Goal: Transaction & Acquisition: Purchase product/service

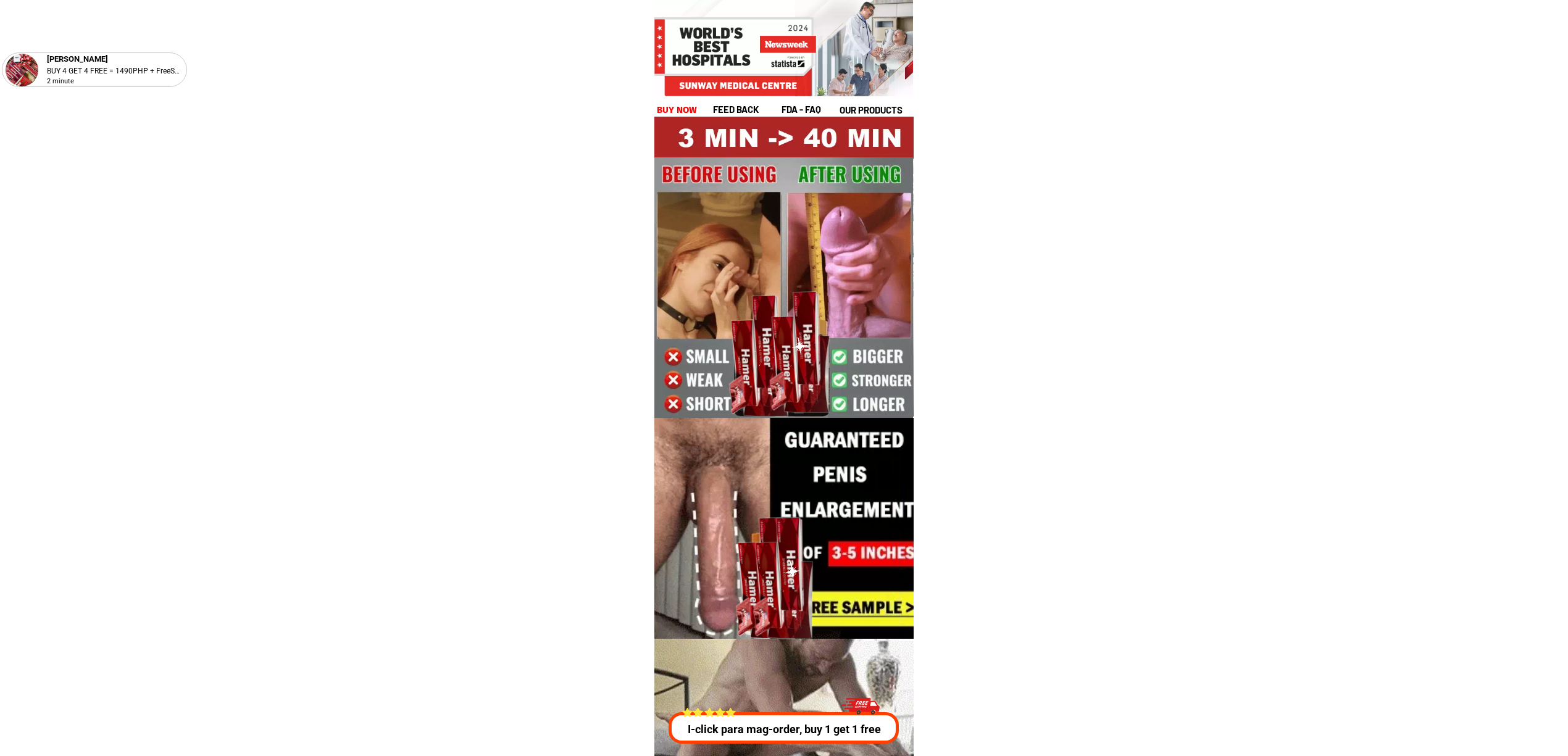
click at [667, 126] on div at bounding box center [784, 298] width 259 height 363
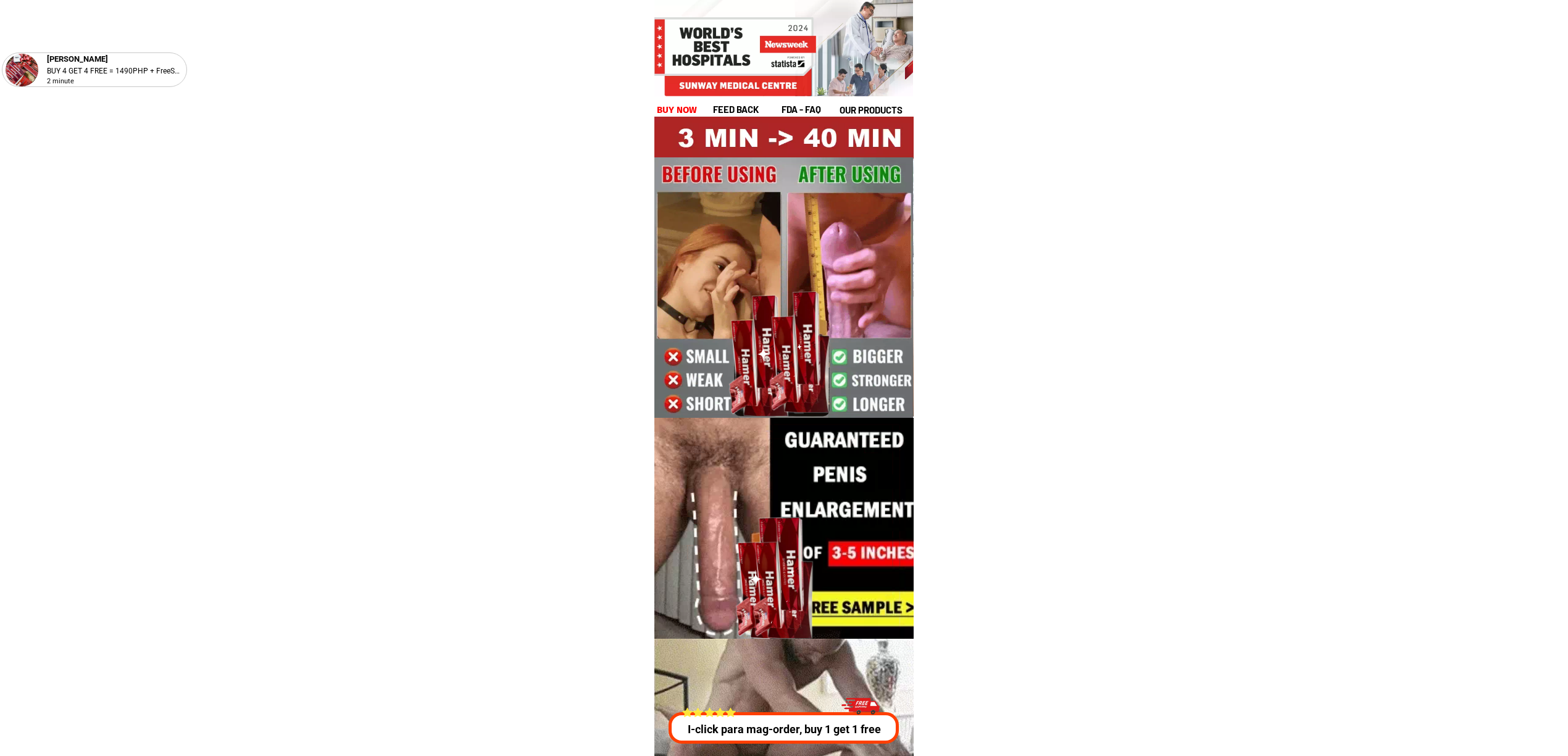
click at [667, 117] on div at bounding box center [784, 298] width 259 height 363
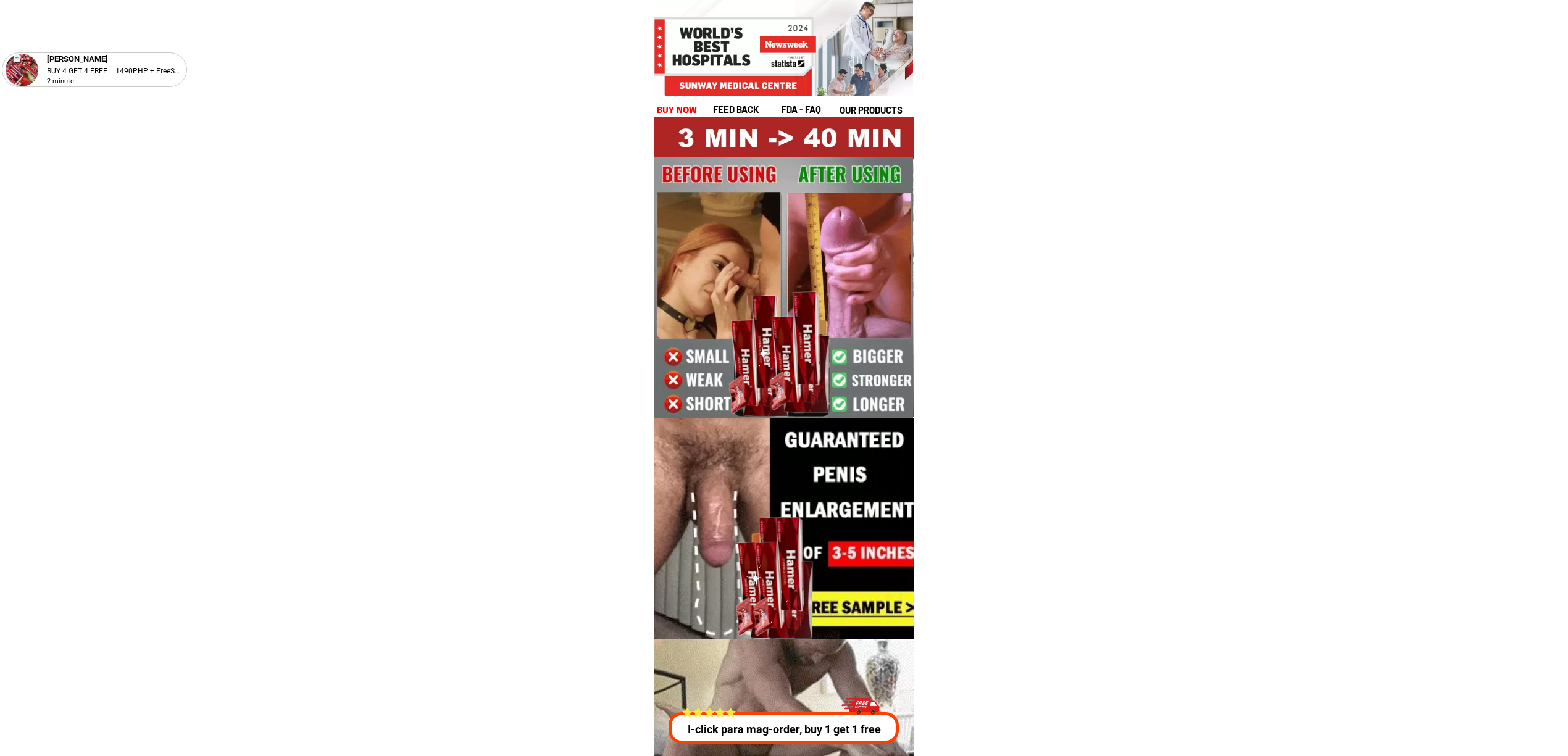
click at [676, 106] on h1 "buy now" at bounding box center [677, 111] width 41 height 14
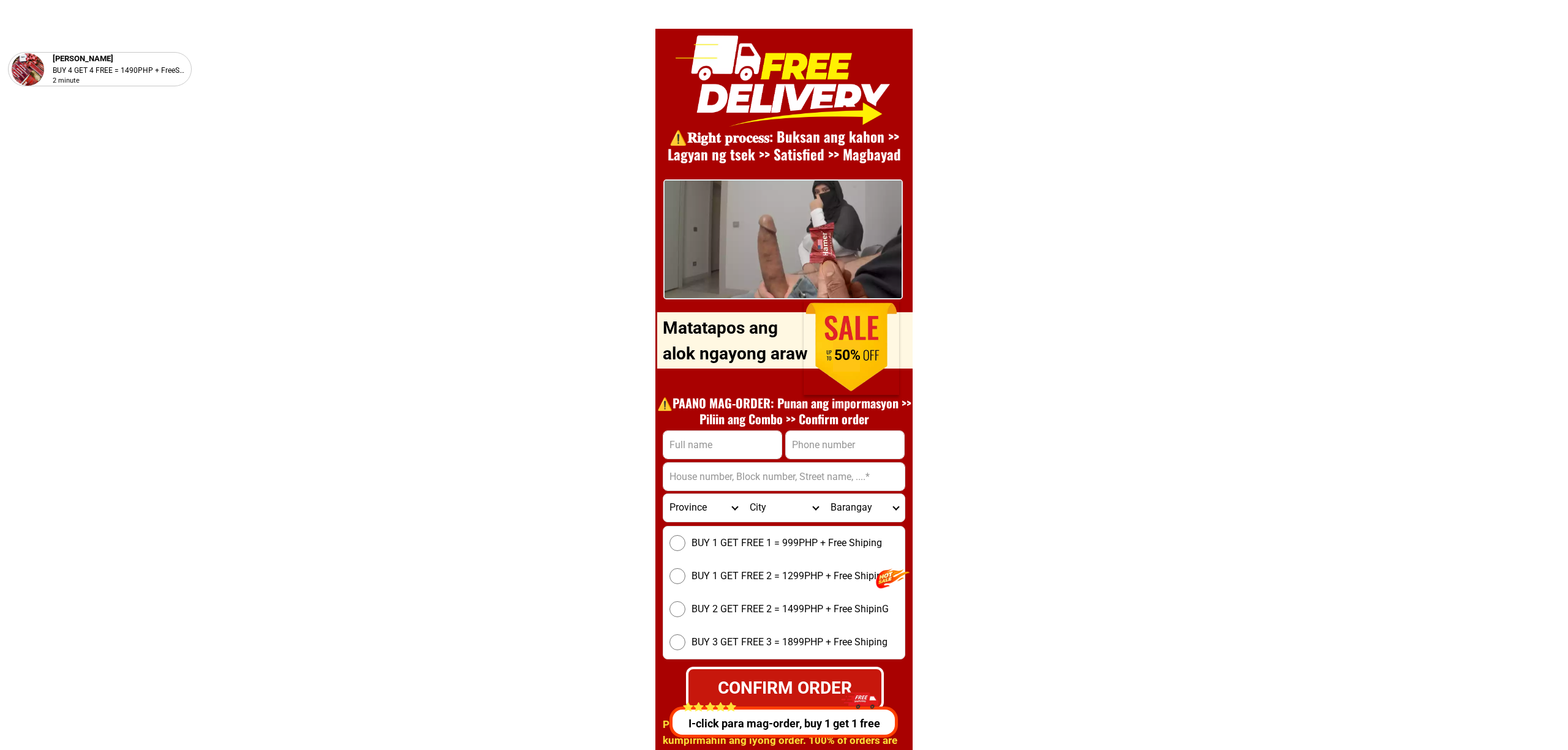
scroll to position [16852, 0]
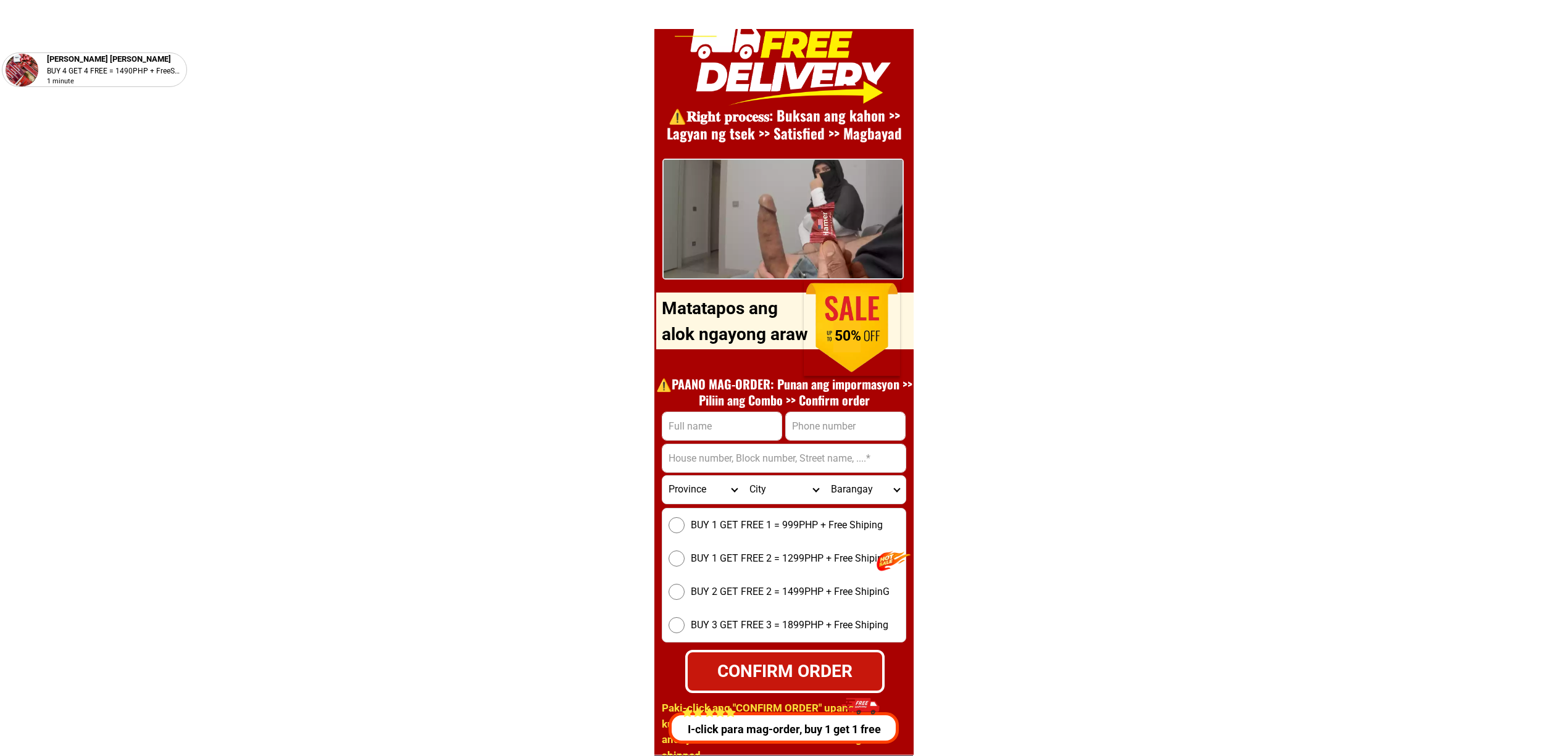
drag, startPoint x: 715, startPoint y: 431, endPoint x: 724, endPoint y: 432, distance: 9.1
click at [715, 430] on input "Input full_name" at bounding box center [722, 426] width 119 height 28
paste input "09926732938"
type input "09926732938"
click at [825, 433] on input "Input phone_number" at bounding box center [845, 426] width 119 height 28
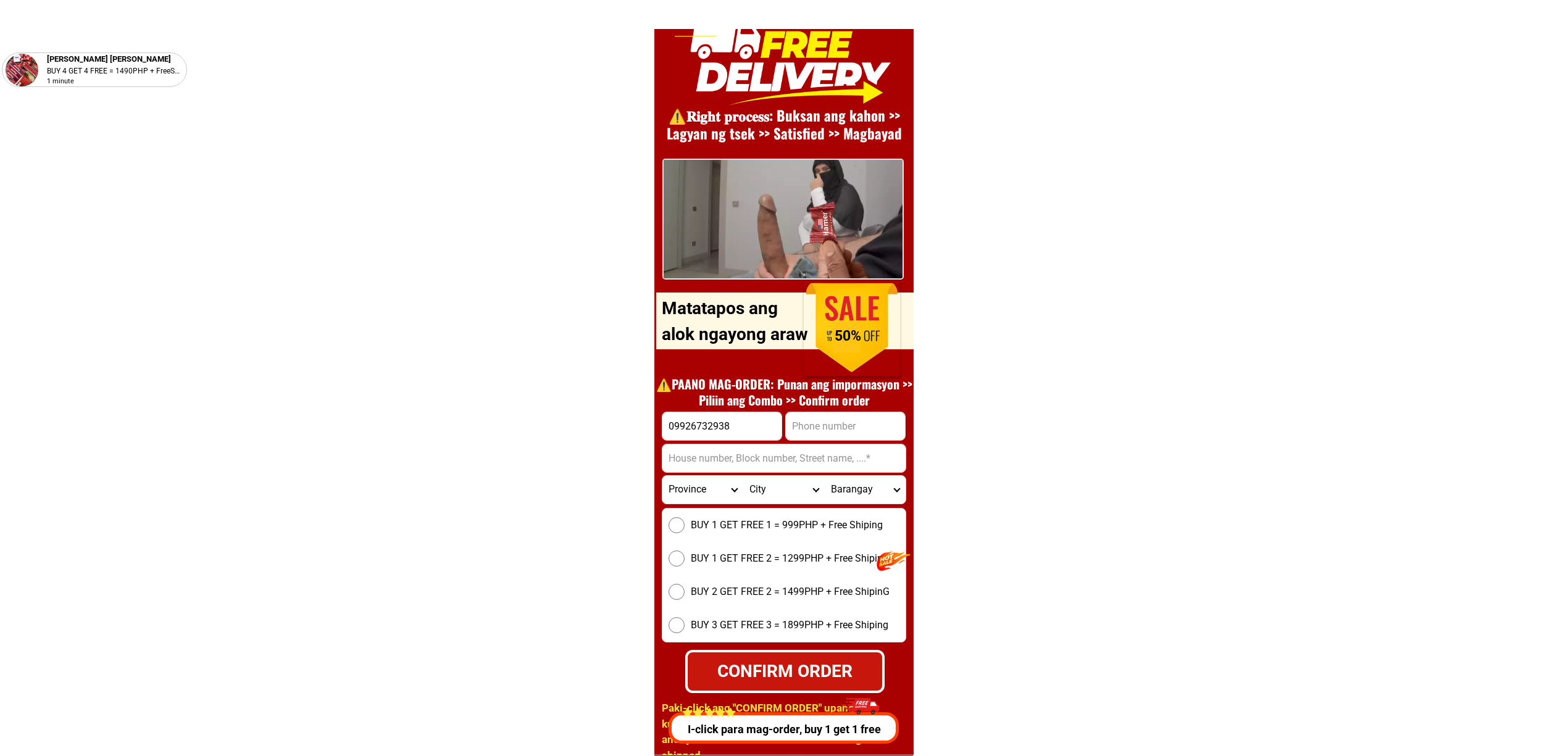
paste input "09926732938"
type input "09926732938"
drag, startPoint x: 679, startPoint y: 450, endPoint x: 687, endPoint y: 443, distance: 10.6
click at [679, 450] on input "Input address" at bounding box center [784, 458] width 244 height 28
click at [702, 430] on input "09926732938" at bounding box center [722, 426] width 119 height 28
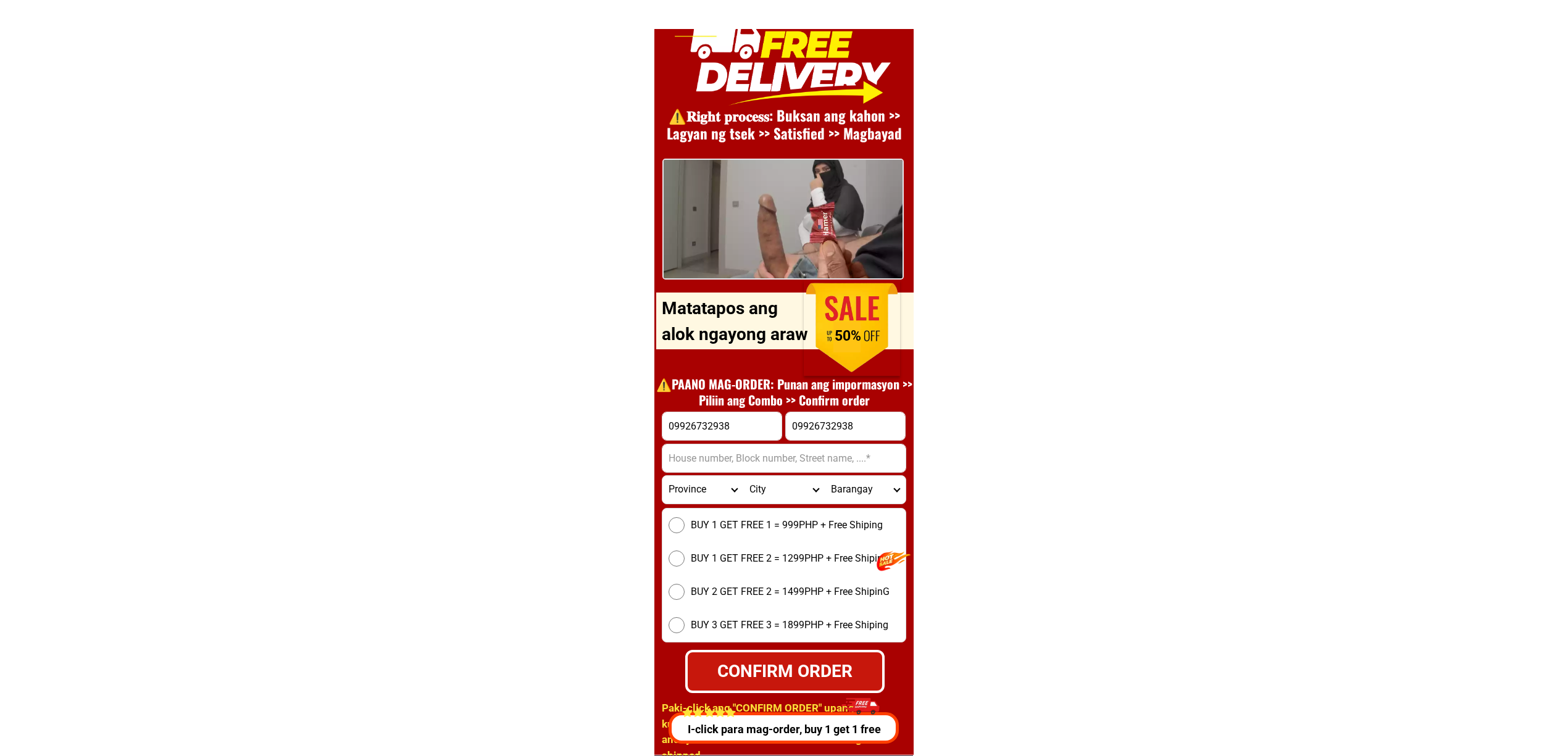
paste input "[PERSON_NAME]"
type input "[PERSON_NAME]"
drag, startPoint x: 712, startPoint y: 453, endPoint x: 753, endPoint y: 466, distance: 43.0
click at [712, 453] on input "Input address" at bounding box center [784, 458] width 244 height 28
paste input "[GEOGRAPHIC_DATA]"
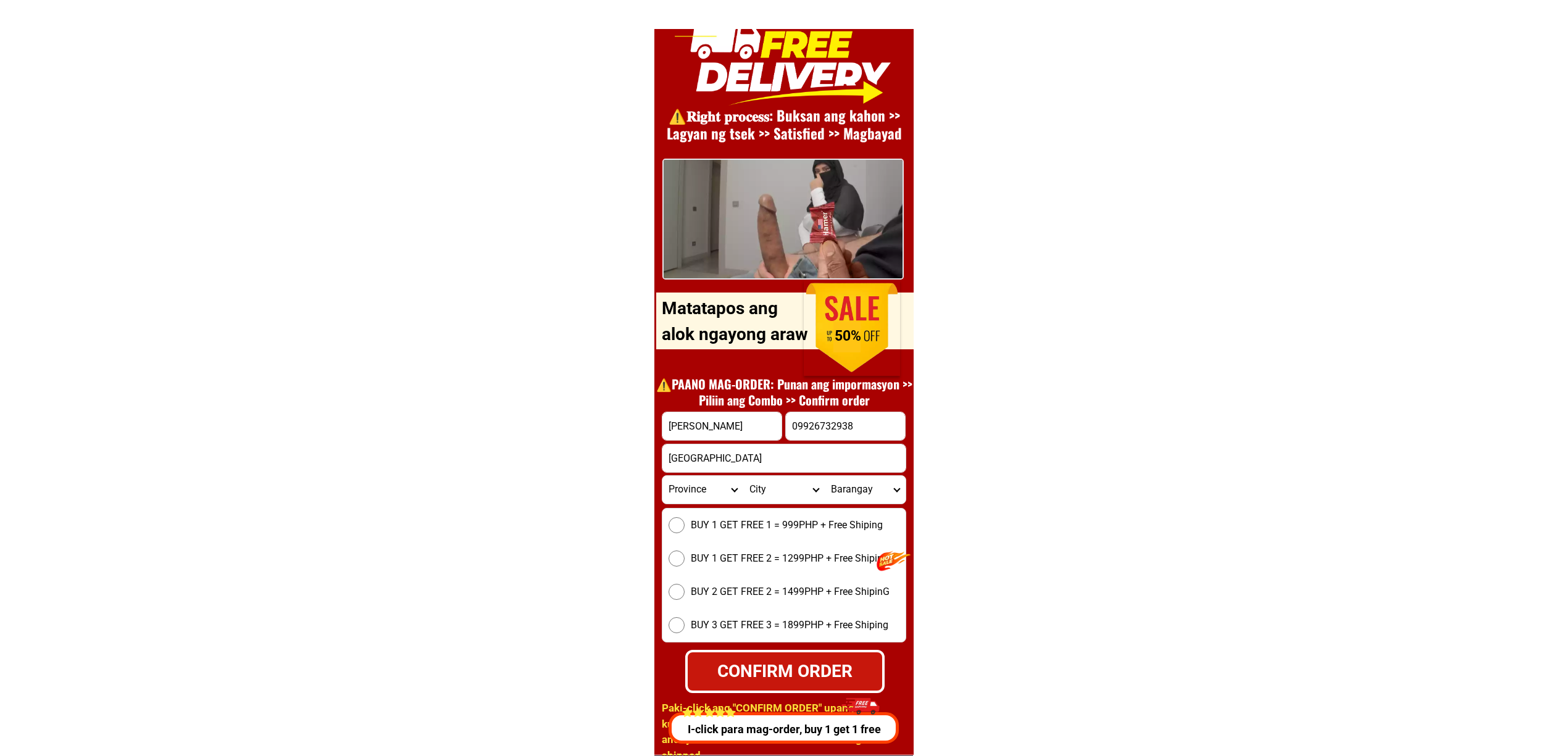
type input "[GEOGRAPHIC_DATA]"
click at [774, 480] on select "City" at bounding box center [784, 489] width 81 height 28
click at [779, 458] on input "[GEOGRAPHIC_DATA]" at bounding box center [784, 458] width 244 height 28
click at [719, 502] on div "Province [GEOGRAPHIC_DATA] [GEOGRAPHIC_DATA] [GEOGRAPHIC_DATA] [GEOGRAPHIC_DATA…" at bounding box center [784, 489] width 244 height 29
click at [712, 495] on select "Province [GEOGRAPHIC_DATA] [GEOGRAPHIC_DATA] [GEOGRAPHIC_DATA] [GEOGRAPHIC_DATA…" at bounding box center [703, 489] width 81 height 28
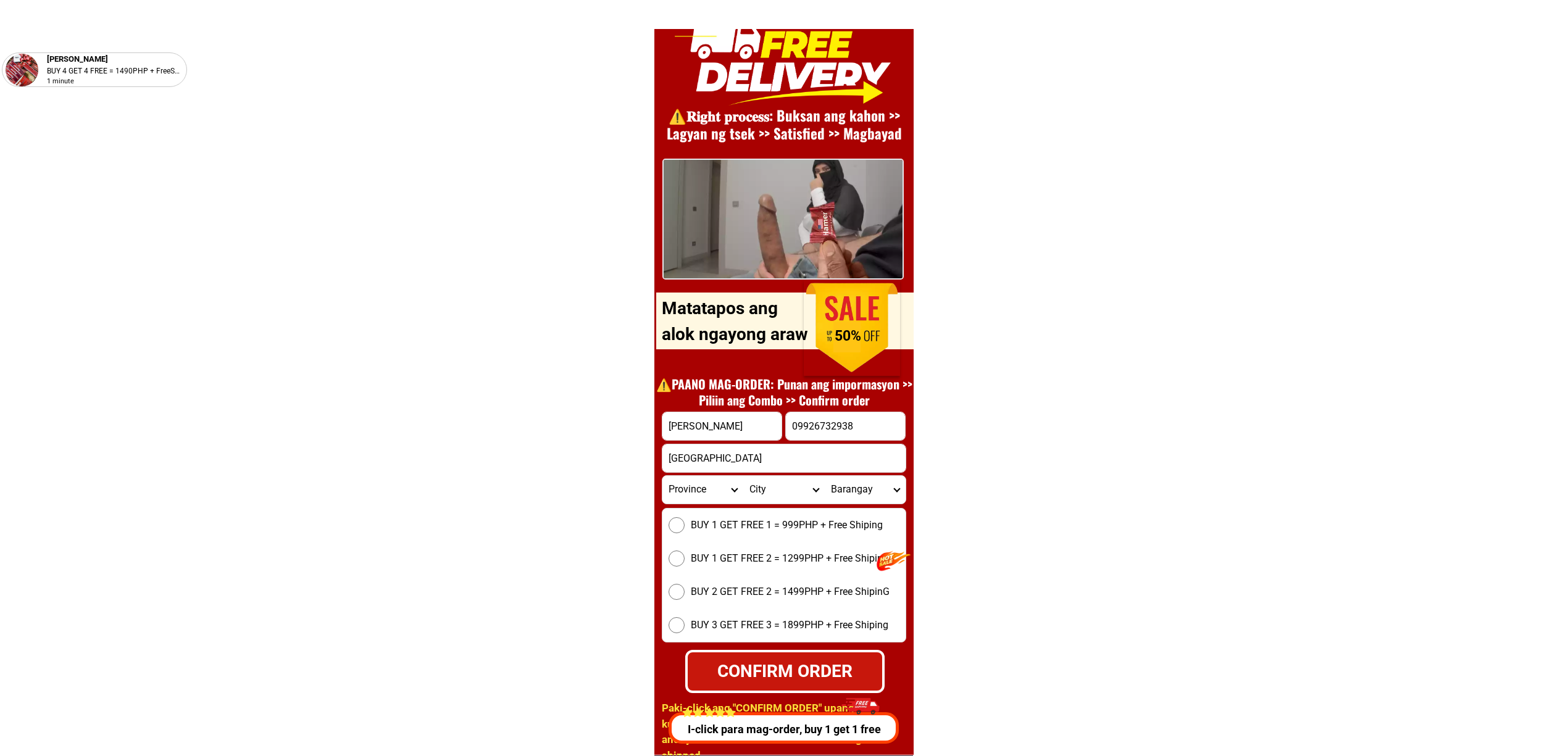
select select "63_8"
click at [662, 476] on select "Province [GEOGRAPHIC_DATA] [GEOGRAPHIC_DATA] [GEOGRAPHIC_DATA] [GEOGRAPHIC_DATA…" at bounding box center [703, 489] width 81 height 28
click at [747, 489] on select "City Alcoy [GEOGRAPHIC_DATA] [GEOGRAPHIC_DATA] [GEOGRAPHIC_DATA] [GEOGRAPHIC_DA…" at bounding box center [784, 489] width 81 height 28
select select "63_83413"
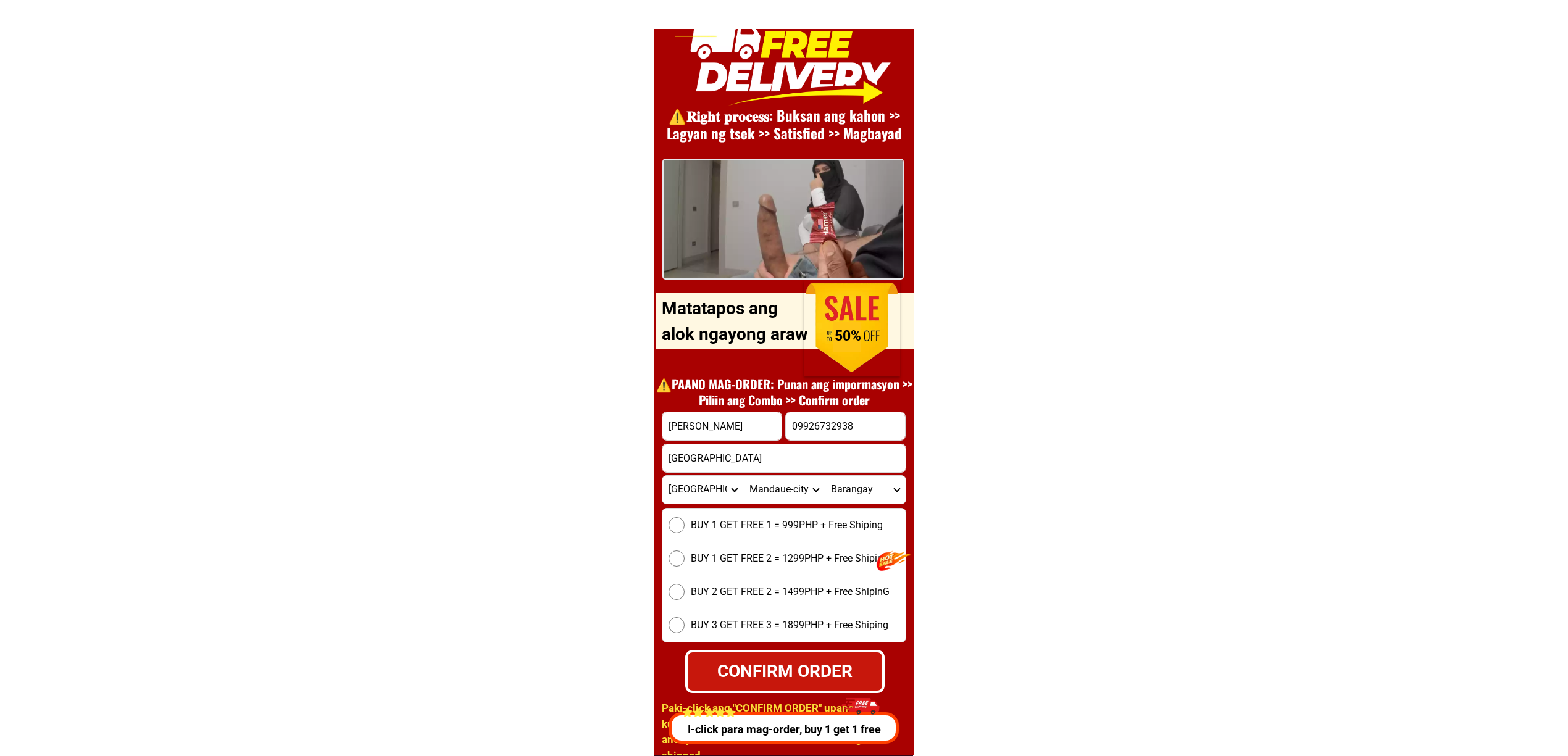
click at [743, 476] on select "City Alcoy [GEOGRAPHIC_DATA] [GEOGRAPHIC_DATA] [GEOGRAPHIC_DATA] [GEOGRAPHIC_DA…" at bounding box center [784, 489] width 81 height 28
click at [866, 477] on select "Barangay Alang-alang Bakilid Banilad [PERSON_NAME] Cabancalan Cambaro Canduman …" at bounding box center [865, 489] width 81 height 28
select select "63_834139041"
click at [825, 476] on select "Barangay Alang-alang Bakilid Banilad [PERSON_NAME] Cabancalan Cambaro Canduman …" at bounding box center [865, 489] width 81 height 28
click at [817, 524] on span "BUY 1 GET FREE 1 = 999PHP + Free Shiping" at bounding box center [786, 525] width 192 height 15
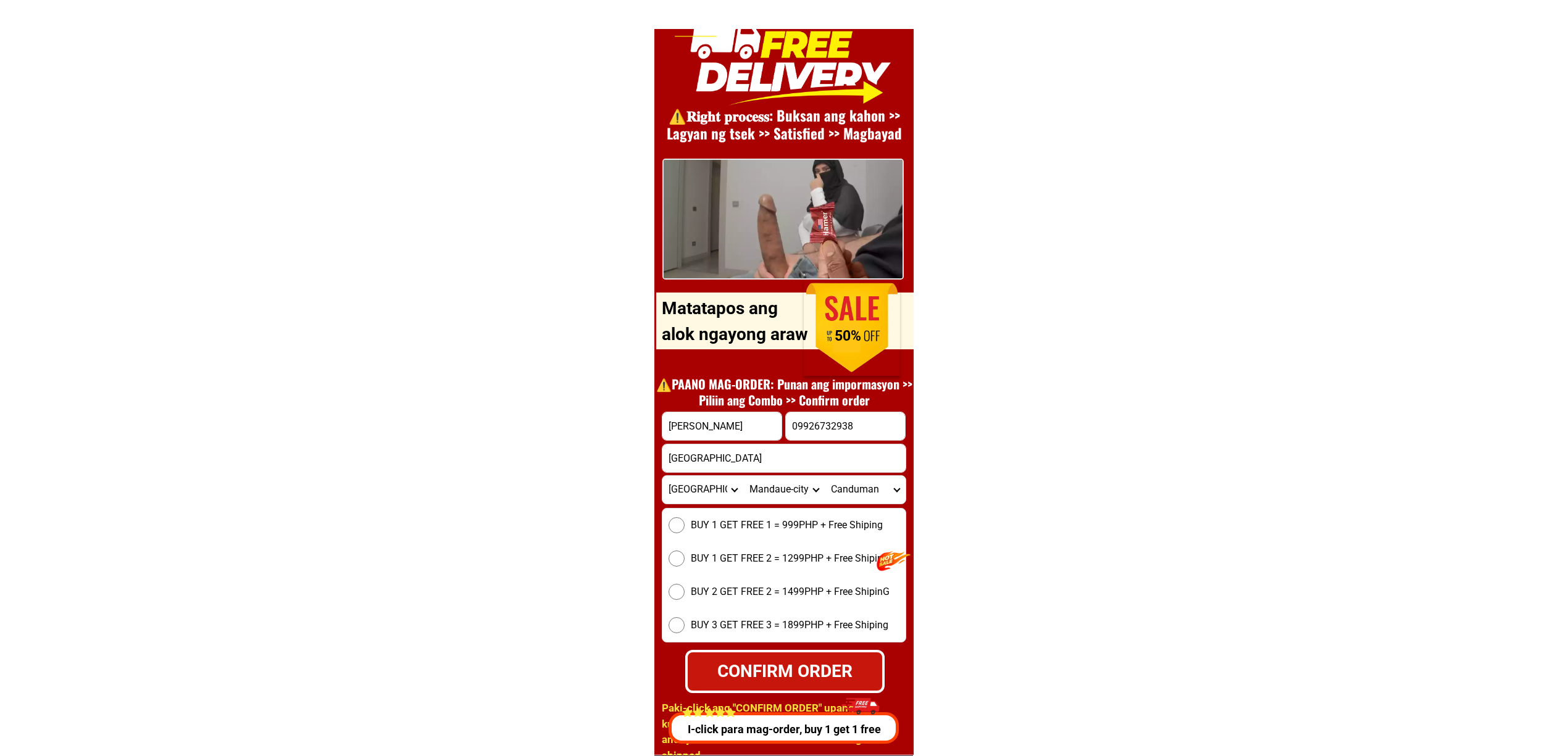
click at [685, 524] on input "BUY 1 GET FREE 1 = 999PHP + Free Shiping" at bounding box center [677, 525] width 16 height 16
click at [799, 670] on div "CONFIRM ORDER" at bounding box center [786, 671] width 197 height 26
radio input "true"
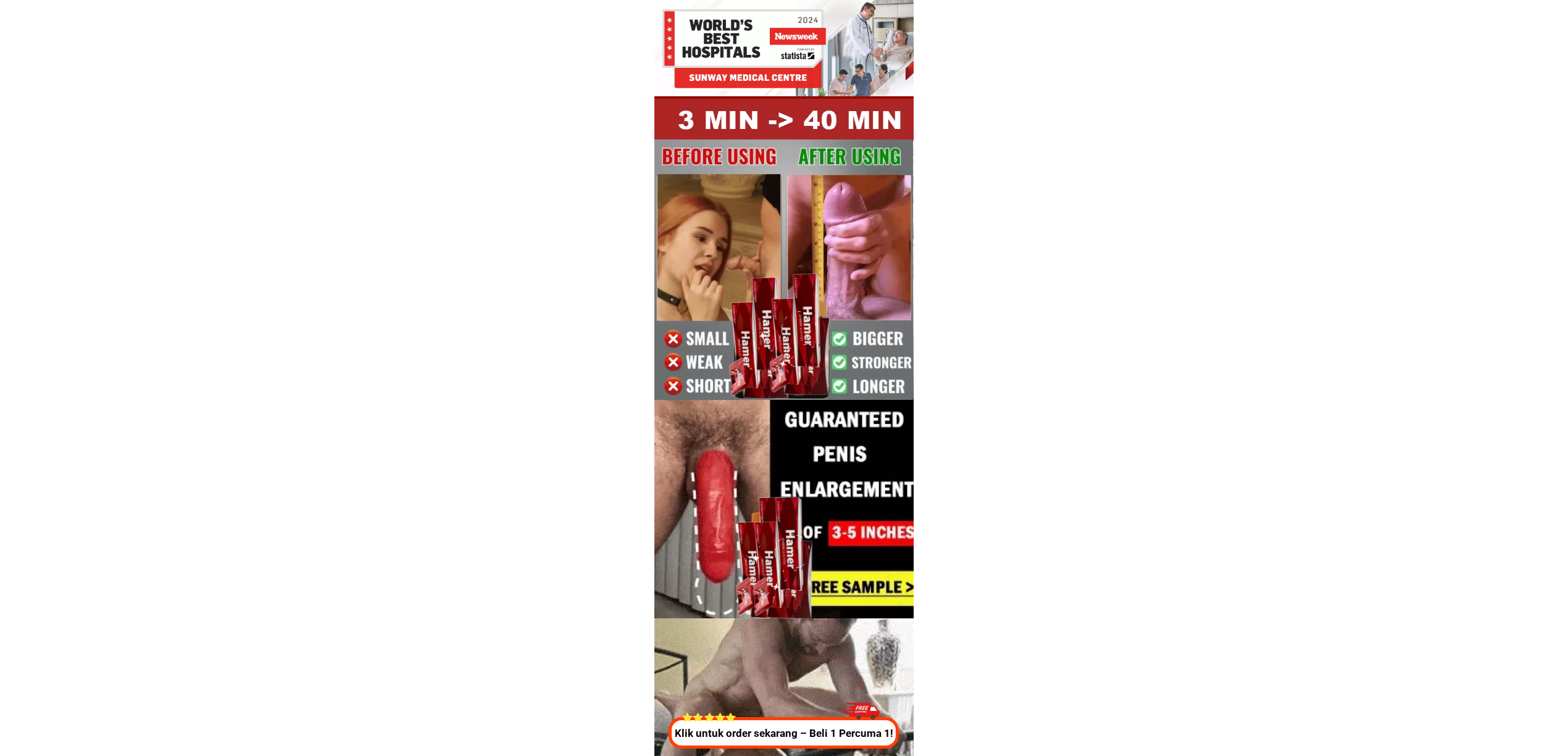
click at [784, 719] on div at bounding box center [783, 733] width 230 height 32
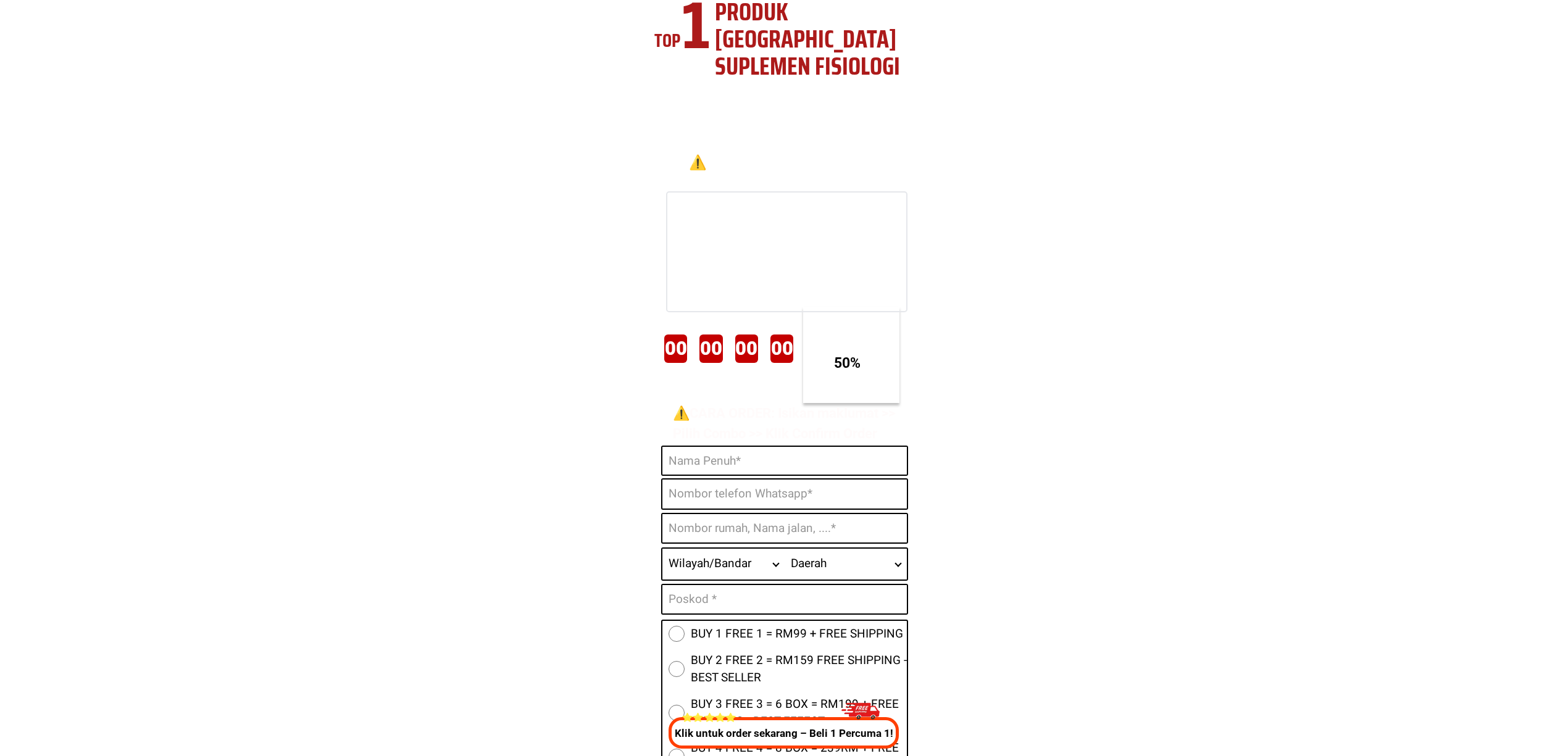
scroll to position [4590, 0]
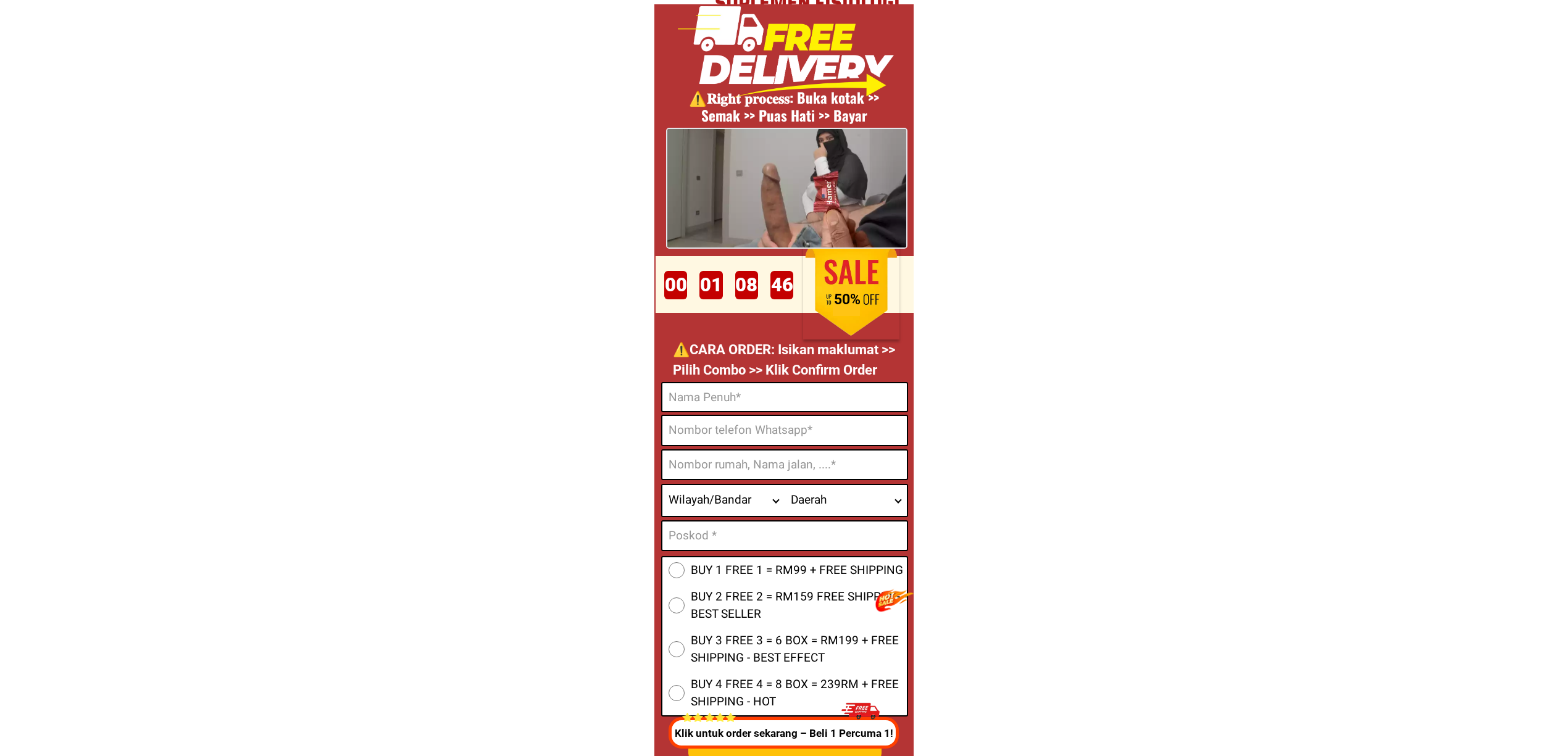
click at [823, 400] on input "Input full_name" at bounding box center [784, 397] width 244 height 28
click at [730, 436] on input "Input phone_number" at bounding box center [784, 431] width 244 height 29
paste input "0139613396"
type input "0139613396"
click at [781, 406] on input "Input full_name" at bounding box center [784, 397] width 244 height 28
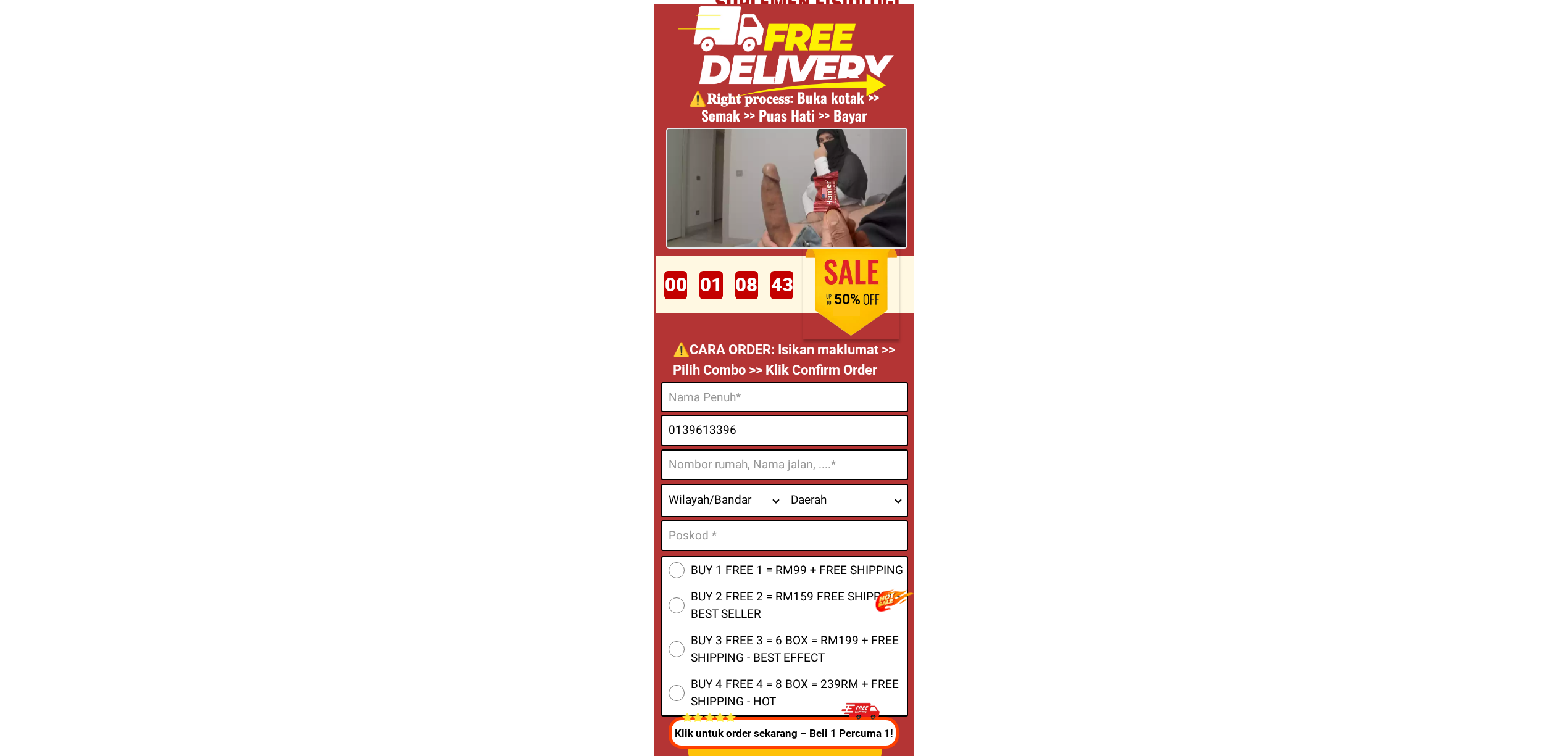
paste input "Ko Hoi"
type input "Ko Hoi"
click at [791, 464] on input "Input address" at bounding box center [784, 465] width 244 height 29
paste input "7 Taman Dahlia SG. Ruan Raub 27500"
click at [844, 462] on input "7 Taman Dahlia SG. Ruan Raub 27500" at bounding box center [784, 465] width 244 height 29
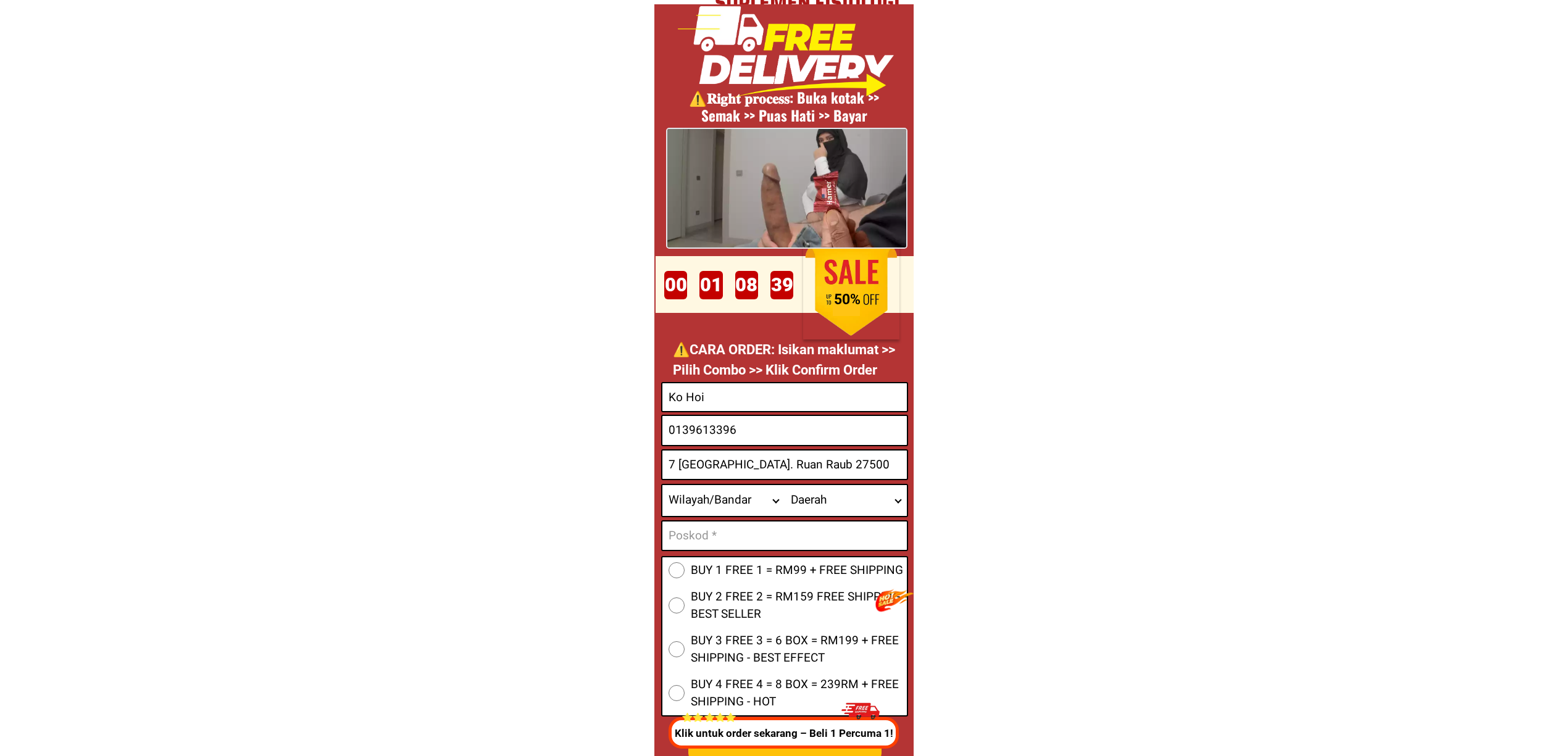
click at [844, 462] on input "7 Taman Dahlia SG. Ruan Raub 27500" at bounding box center [784, 465] width 244 height 29
type input "7 Taman Dahlia SG. Ruan Raub 27500"
click at [745, 547] on input "Input text_input_1" at bounding box center [784, 536] width 244 height 29
paste input "27500"
type input "27500"
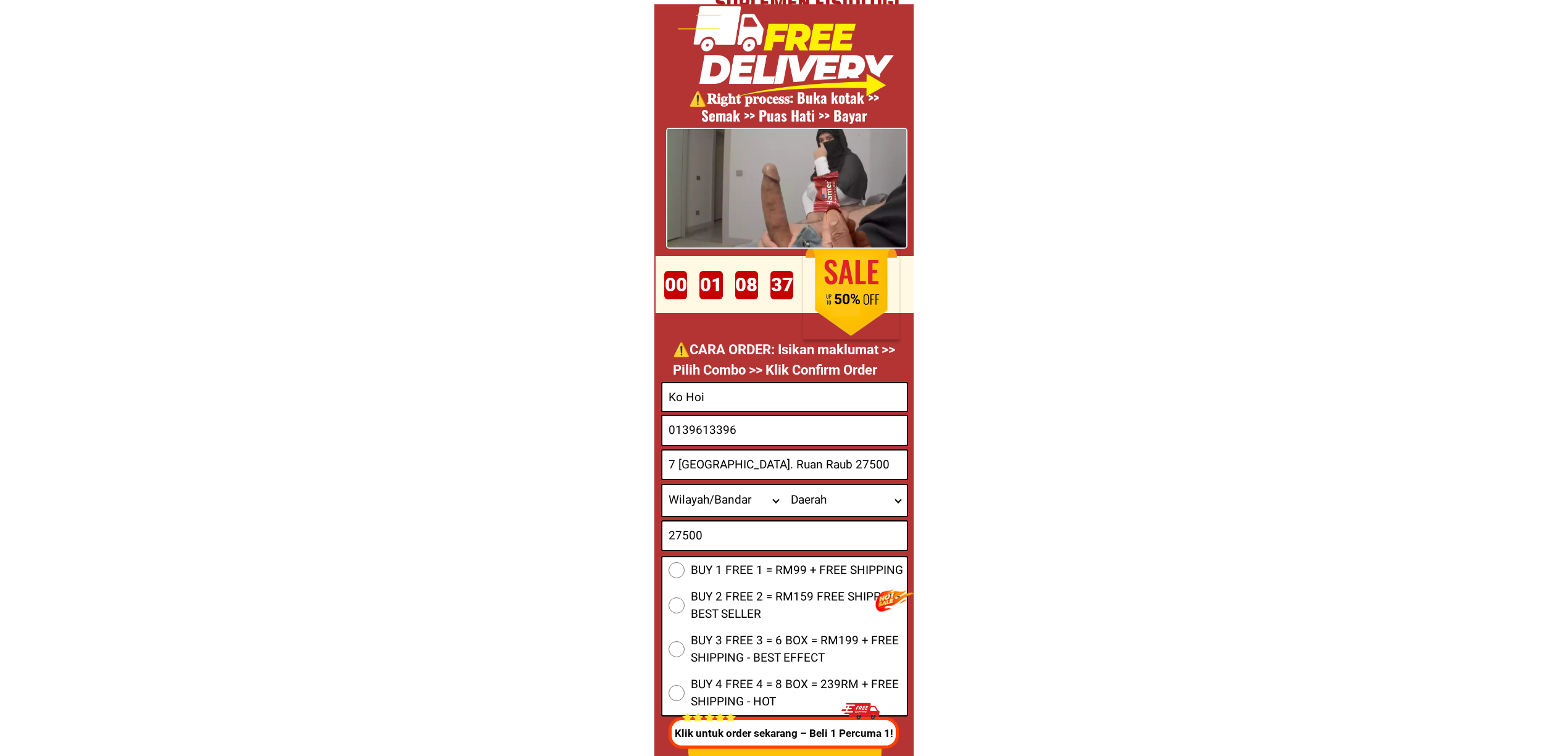
click at [851, 466] on input "7 Taman Dahlia SG. Ruan Raub 27500" at bounding box center [784, 465] width 244 height 29
paste input "Raman Dahlia Sg Ruan Raub 27500 Pahang"
type input "7 Raman Dahlia Sg Ruan Raub 27500 Pahang"
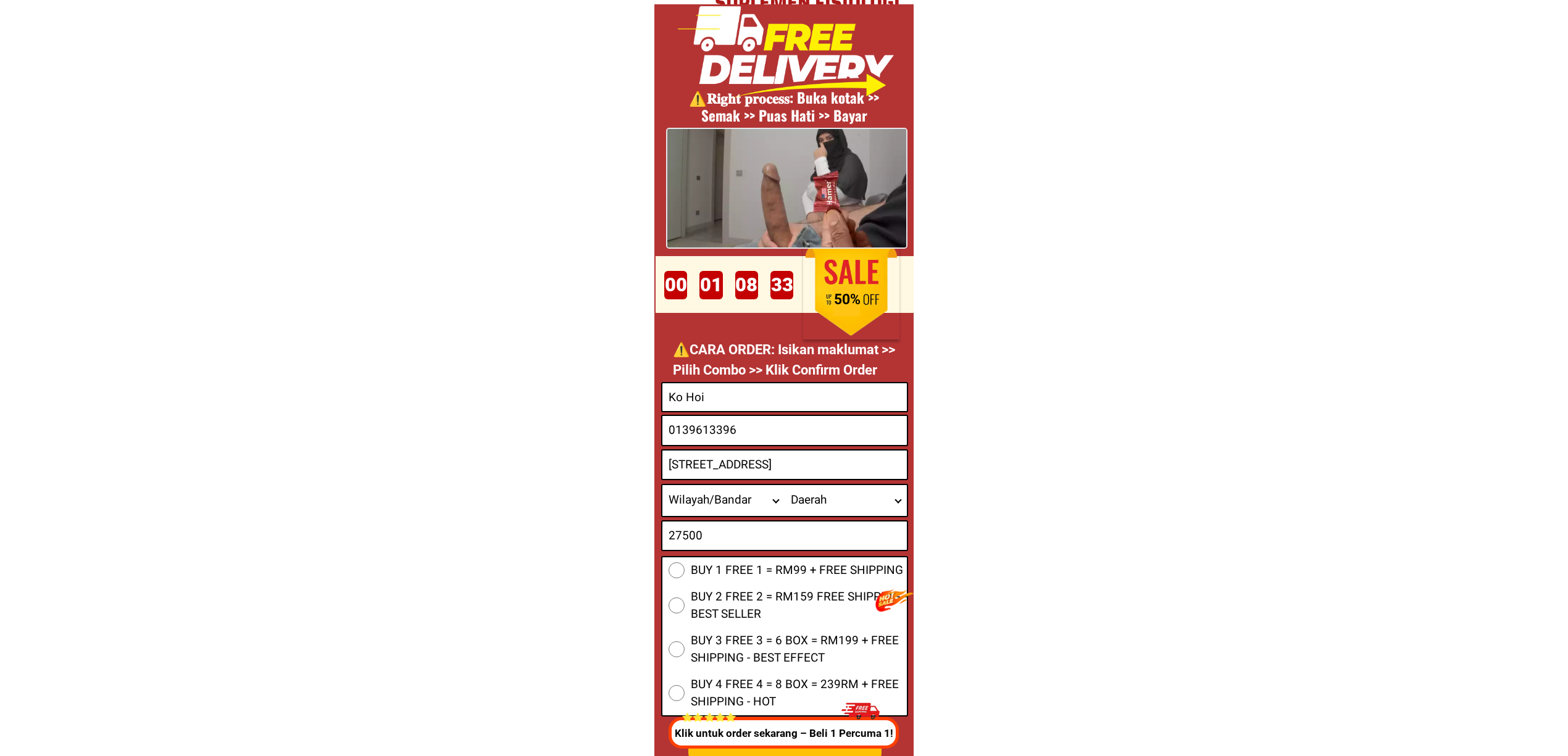
click at [736, 499] on select "Wilayah/[GEOGRAPHIC_DATA] [GEOGRAPHIC_DATA] [GEOGRAPHIC_DATA] [GEOGRAPHIC_DATA]…" at bounding box center [724, 501] width 123 height 31
select select "60_R4444595"
click at [662, 485] on select "Wilayah/[GEOGRAPHIC_DATA] [GEOGRAPHIC_DATA] [GEOGRAPHIC_DATA] [GEOGRAPHIC_DATA]…" at bounding box center [724, 501] width 123 height 31
click at [857, 499] on select "Daerah Balok Bandar Bera Bandar Pusat Jengka Bandar Tun Abdul Razak Benta Bento…" at bounding box center [846, 501] width 123 height 31
select select "60_R80017235"
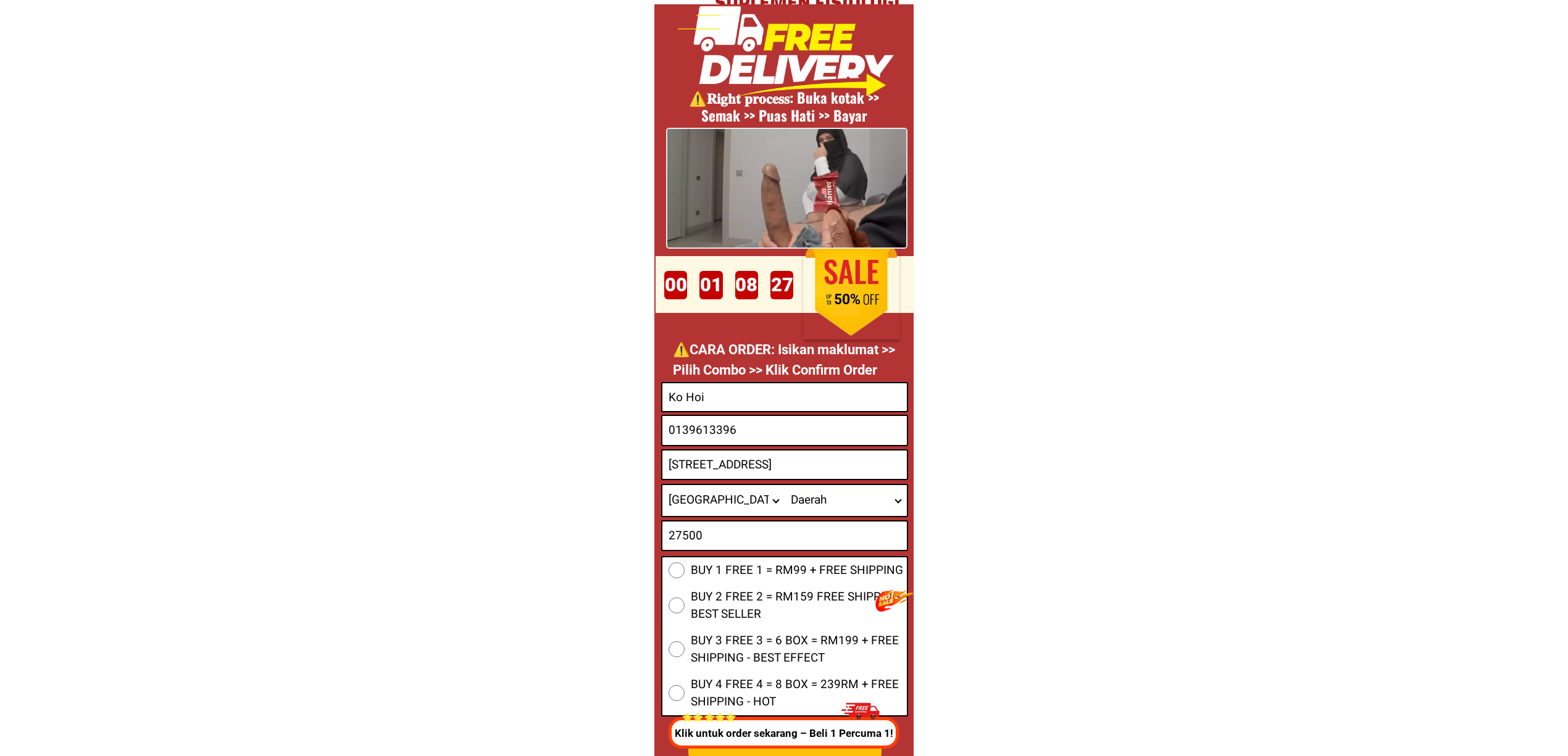
click at [785, 485] on select "Daerah Balok Bandar Bera Bandar Pusat Jengka Bandar Tun Abdul Razak Benta Bento…" at bounding box center [846, 501] width 123 height 31
click at [821, 497] on select "Daerah Balok Bandar Bera Bandar Pusat Jengka Bandar Tun Abdul Razak Benta Bento…" at bounding box center [846, 501] width 123 height 31
click at [785, 485] on select "Daerah Balok Bandar Bera Bandar Pusat Jengka Bandar Tun Abdul Razak Benta Bento…" at bounding box center [846, 501] width 123 height 31
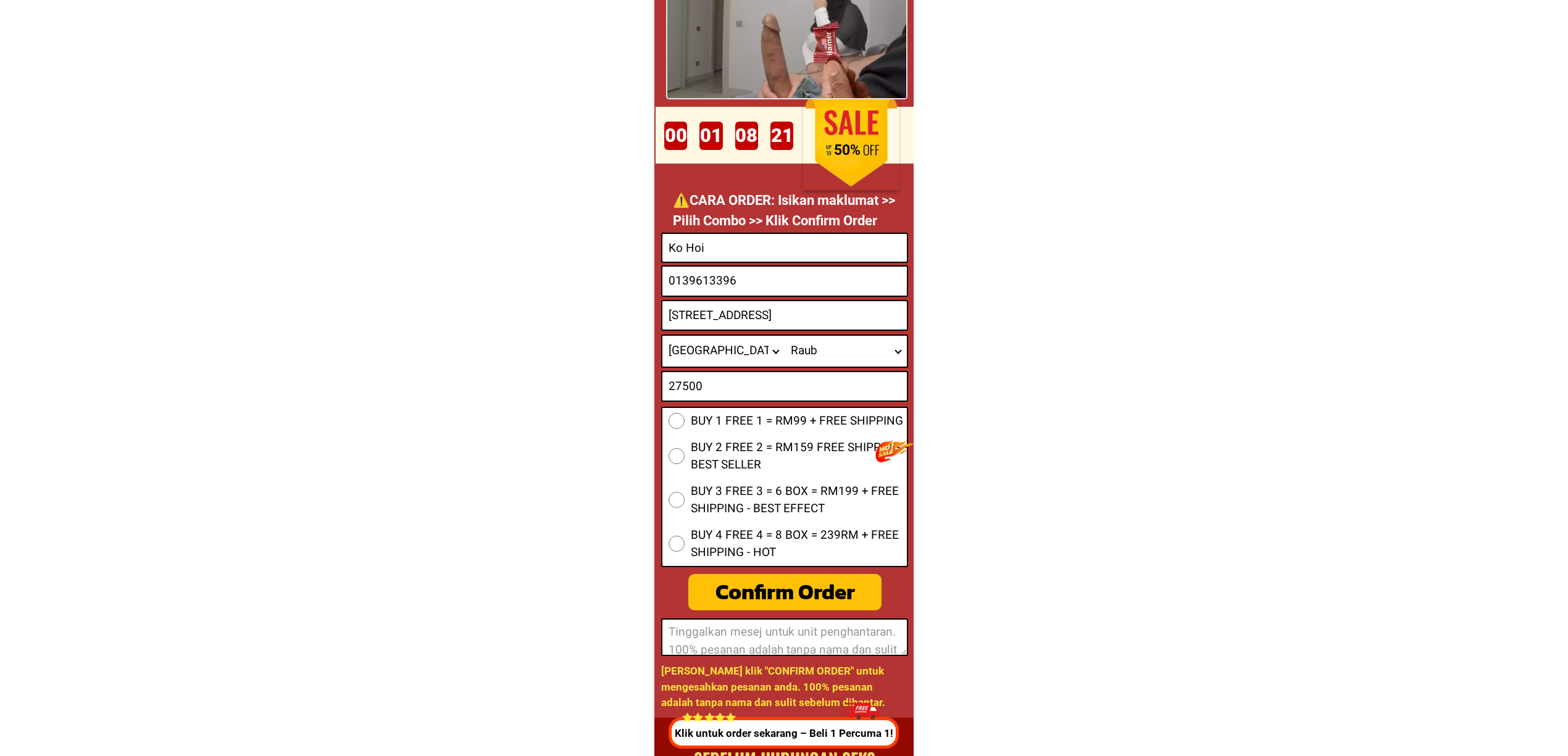
scroll to position [4755, 0]
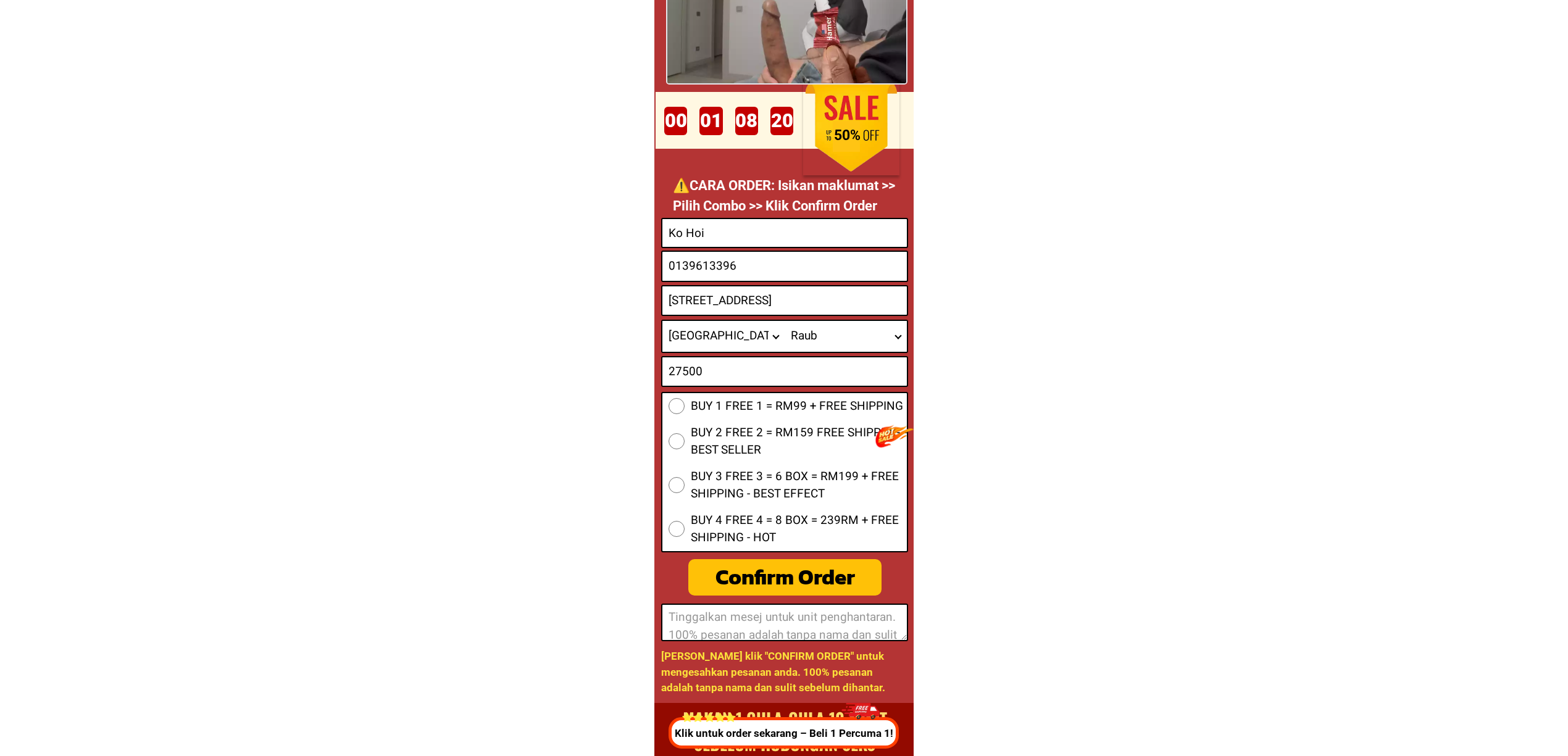
click at [789, 408] on span "BUY 1 FREE 1 = RM99 + FREE SHIPPING" at bounding box center [797, 407] width 213 height 18
click at [685, 408] on input "BUY 1 FREE 1 = RM99 + FREE SHIPPING" at bounding box center [677, 406] width 16 height 16
radio input "true"
click at [774, 532] on span "BUY 4 FREE 4 = 8 BOX = 239RM + FREE SHIPPING - HOT" at bounding box center [799, 529] width 216 height 35
click at [685, 532] on input "BUY 4 FREE 4 = 8 BOX = 239RM + FREE SHIPPING - HOT" at bounding box center [677, 529] width 16 height 16
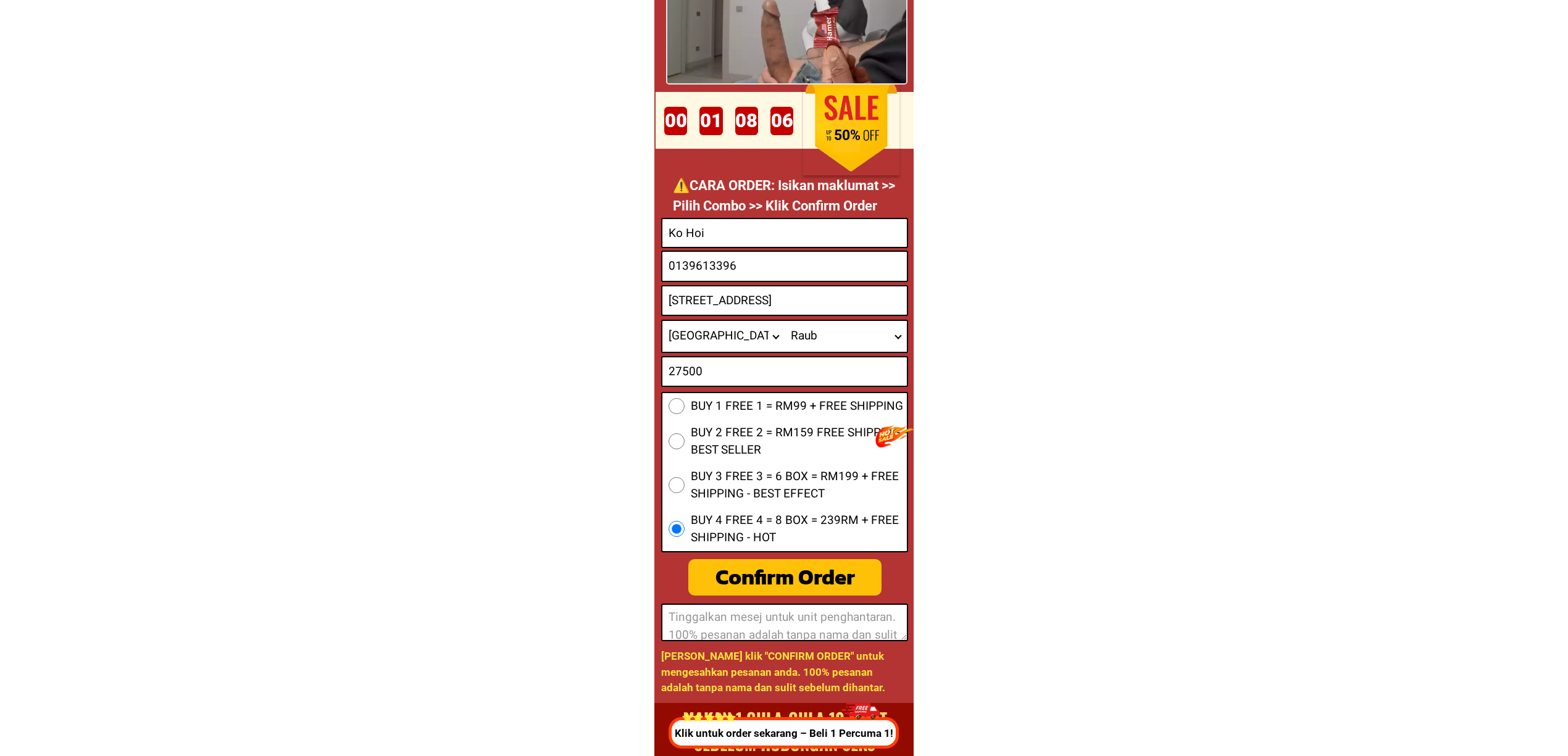
click at [831, 566] on div "Confirm Order" at bounding box center [785, 577] width 193 height 33
radio input "true"
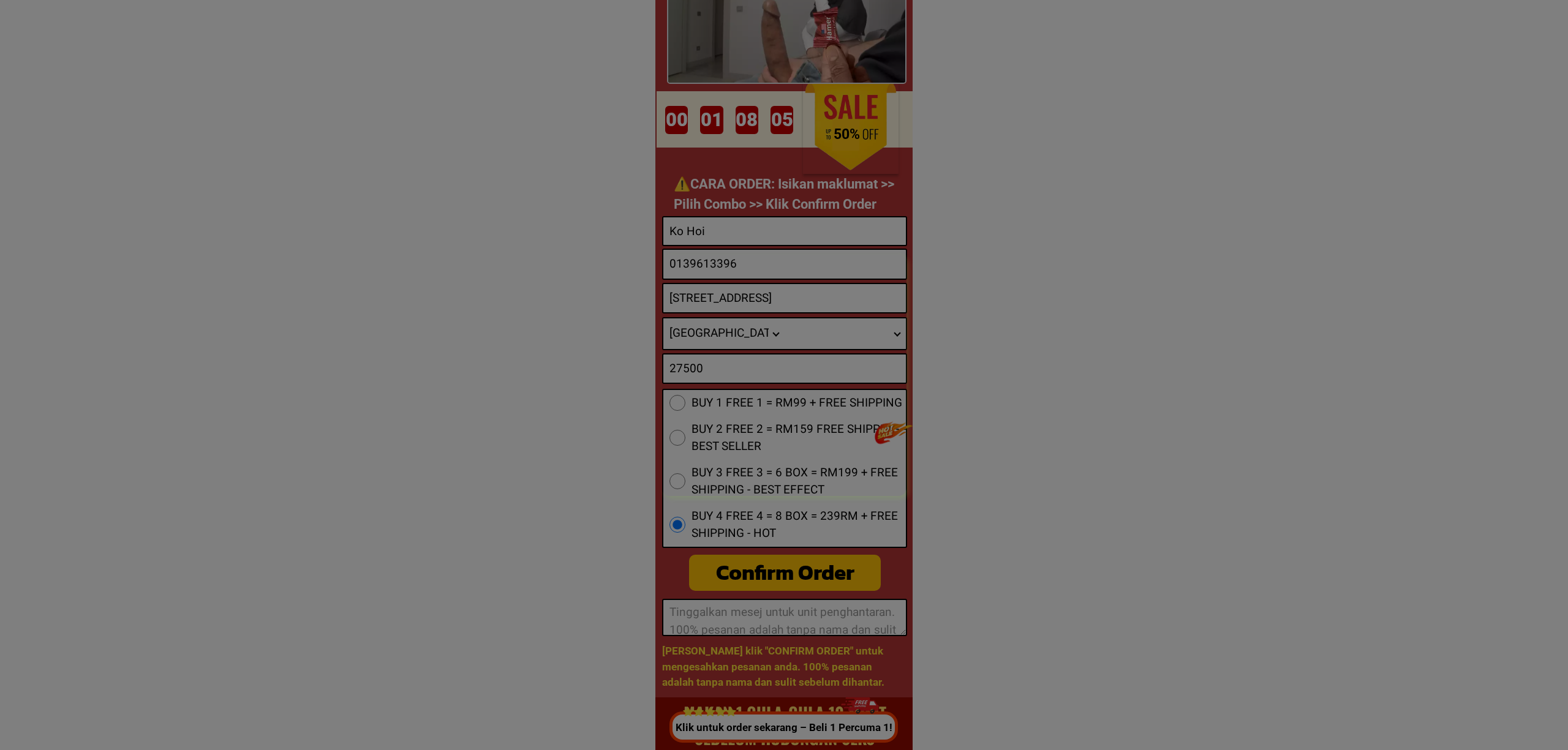
click at [1115, 314] on div at bounding box center [784, 375] width 1568 height 750
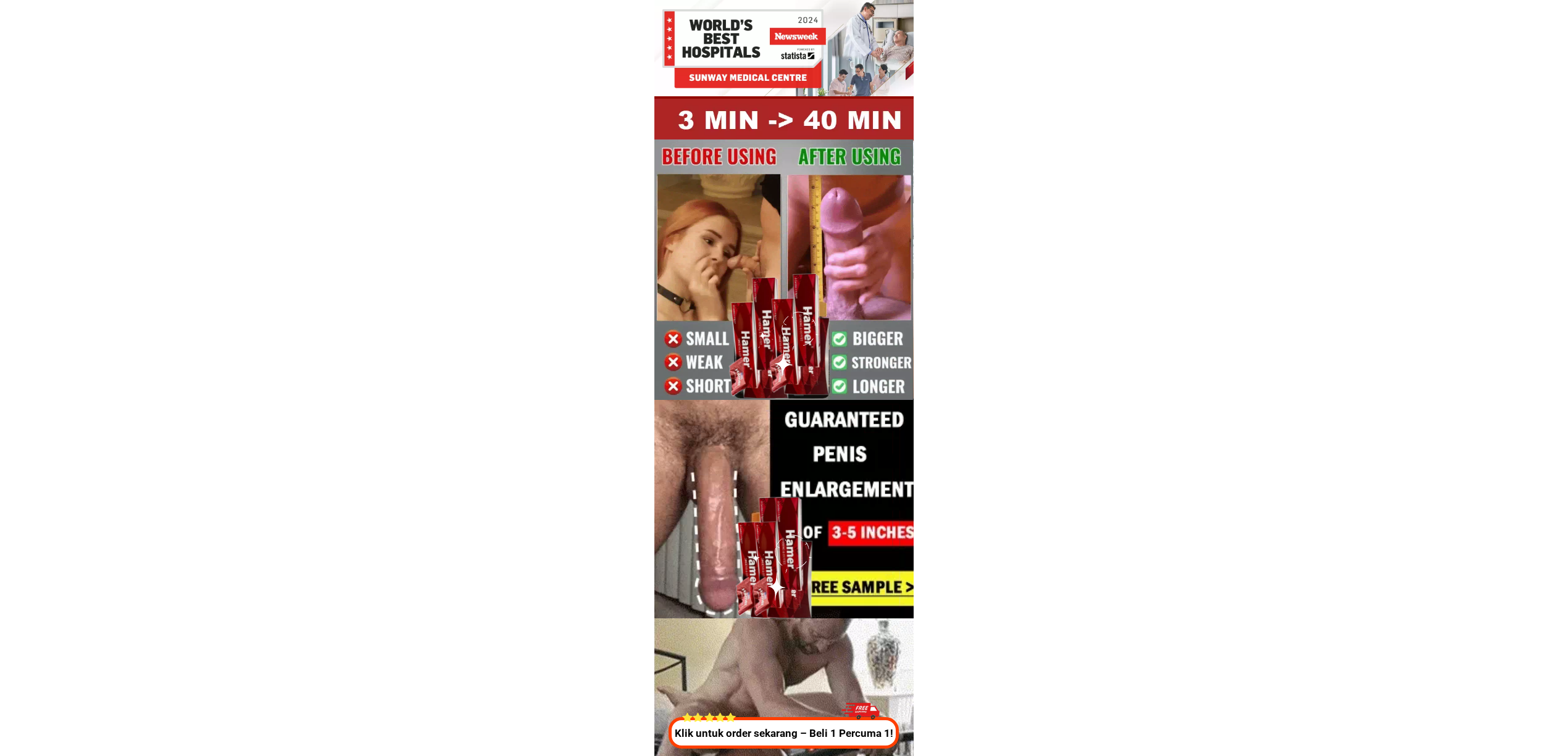
click at [803, 714] on div "Klik untuk order sekarang – Beli 1 Percuma 1!" at bounding box center [782, 722] width 236 height 53
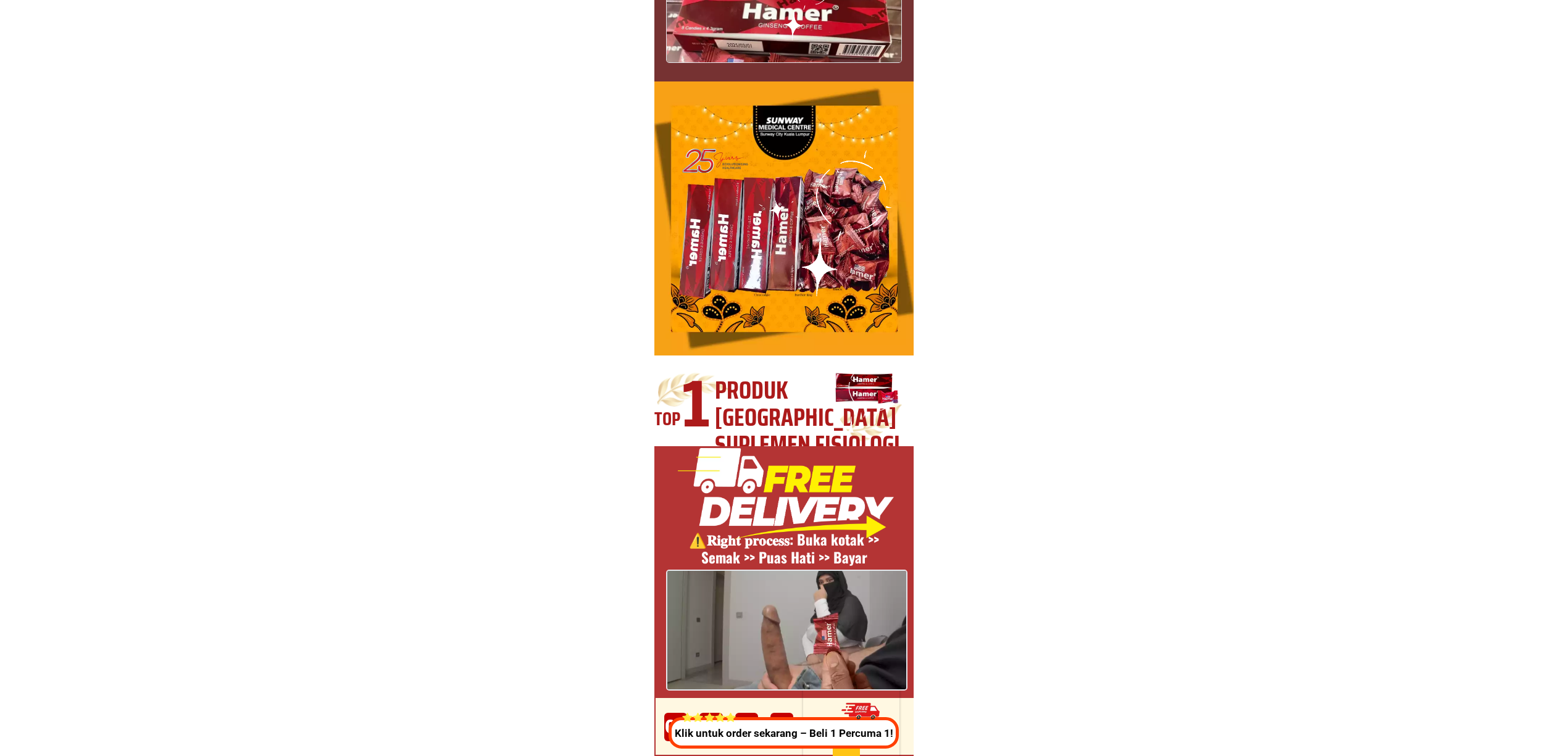
scroll to position [4590, 0]
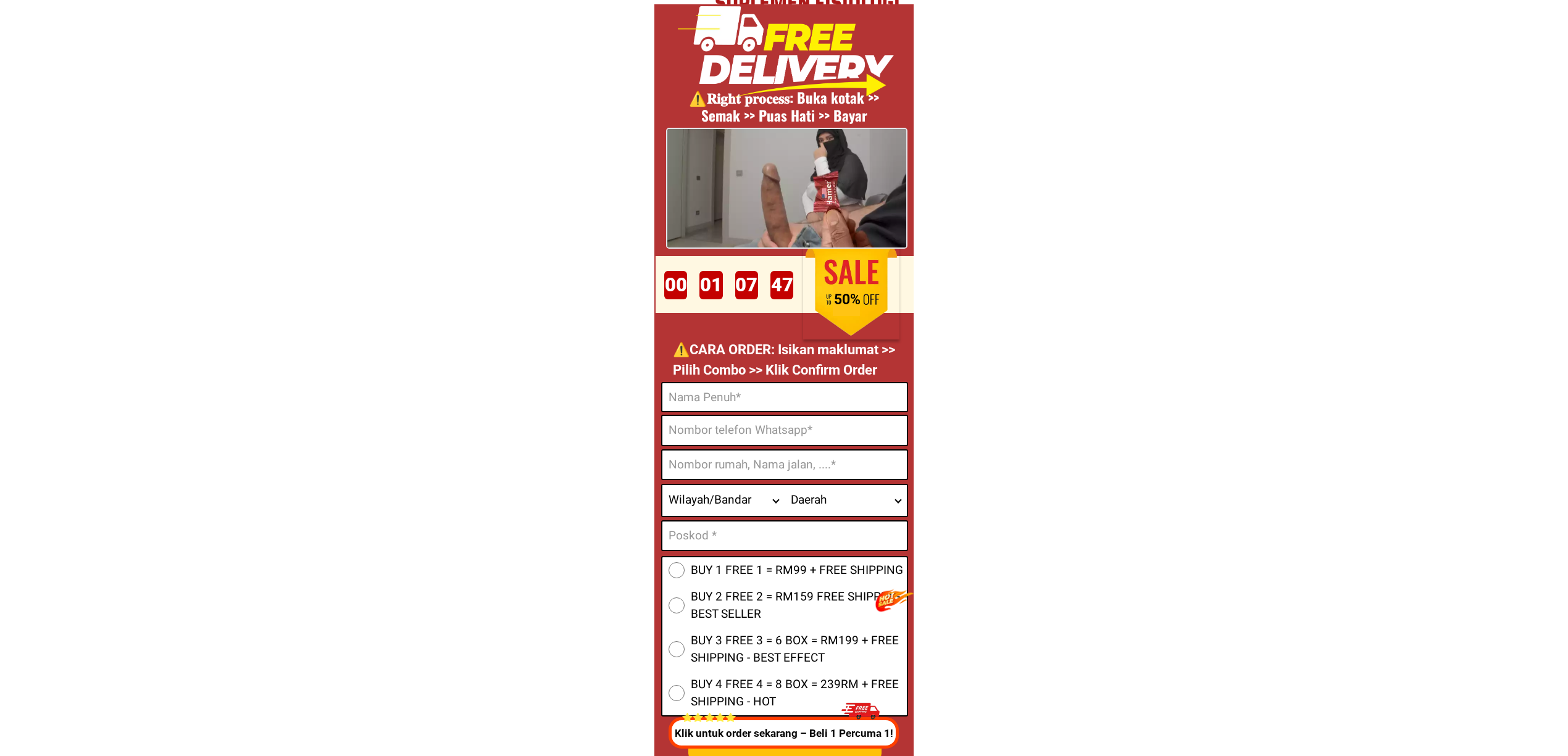
click at [723, 392] on input "Input full_name" at bounding box center [784, 397] width 244 height 28
paste input "[PERSON_NAME]"
type input "[PERSON_NAME]"
click at [712, 533] on input "Input text_input_1" at bounding box center [784, 536] width 244 height 29
paste input "50568"
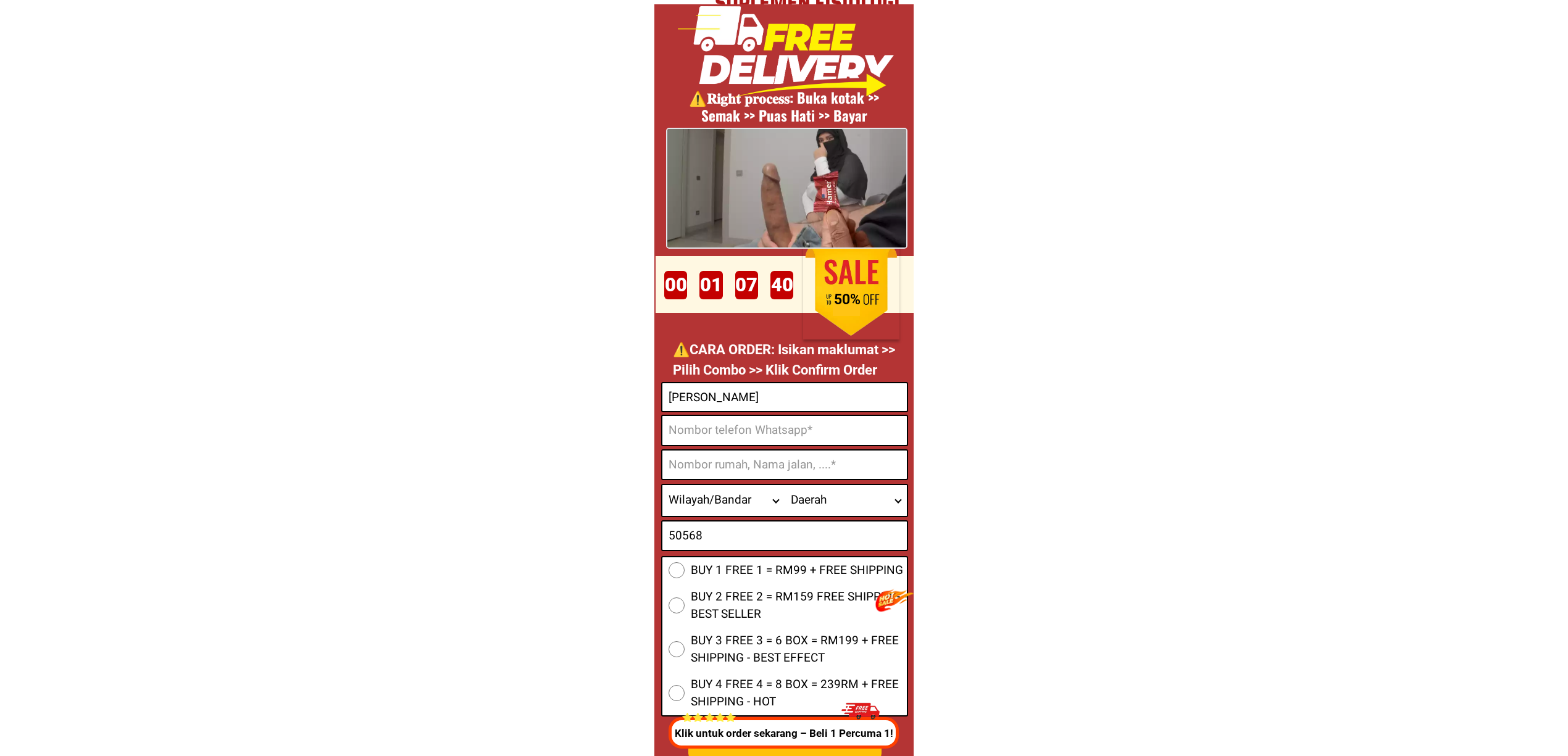
type input "50568"
click at [701, 431] on input "Input phone_number" at bounding box center [784, 431] width 244 height 29
paste input "013-2555632"
click at [692, 432] on input "013-2555632" at bounding box center [784, 431] width 244 height 29
type input "0132555632"
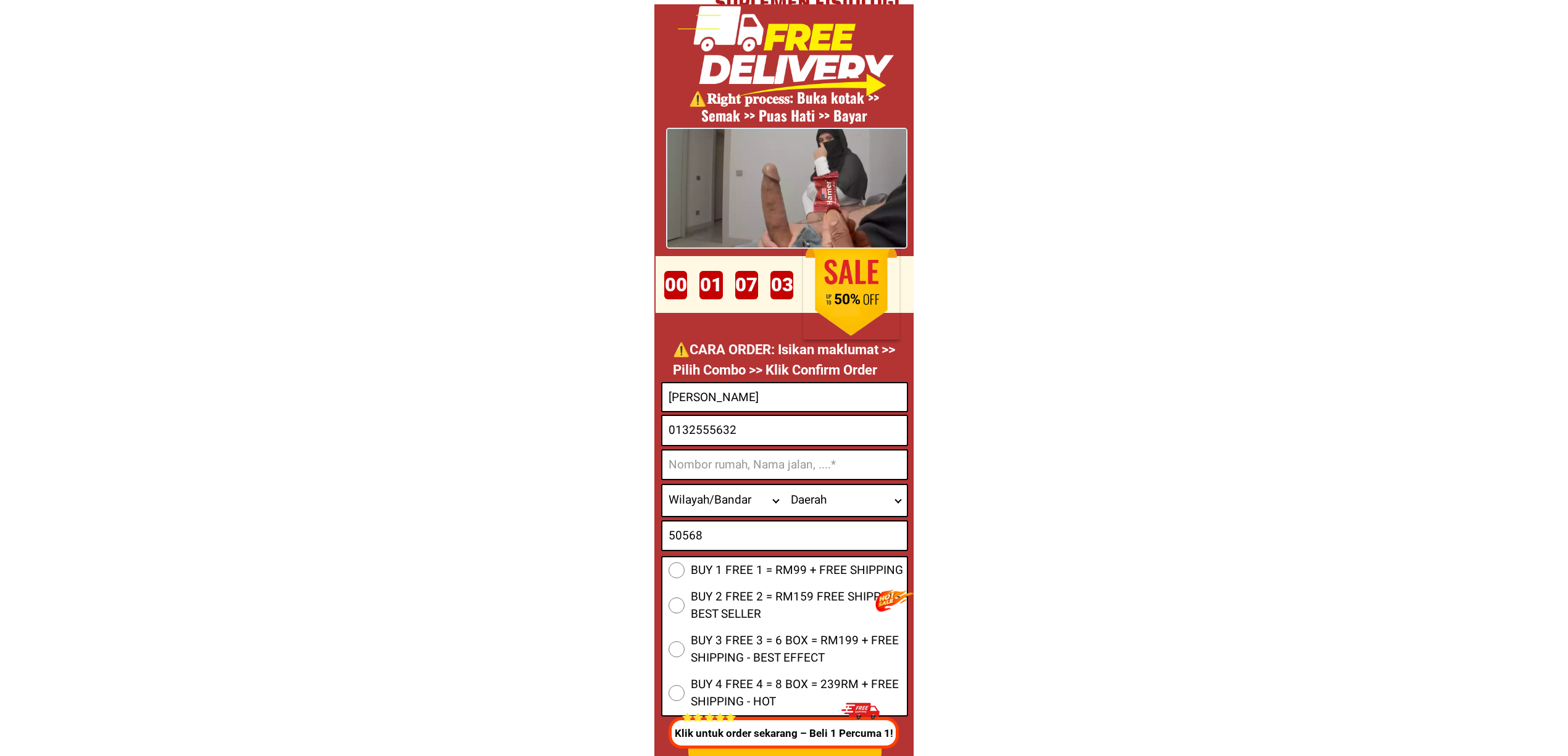
click at [799, 466] on input "Input address" at bounding box center [784, 465] width 244 height 29
paste input "Arkib Negara Malaysia [GEOGRAPHIC_DATA][PERSON_NAME] Komplek Kerajaan 50568"
type input "Arkib Negara Malaysia [GEOGRAPHIC_DATA][PERSON_NAME] Komplek Kerajaan 50568"
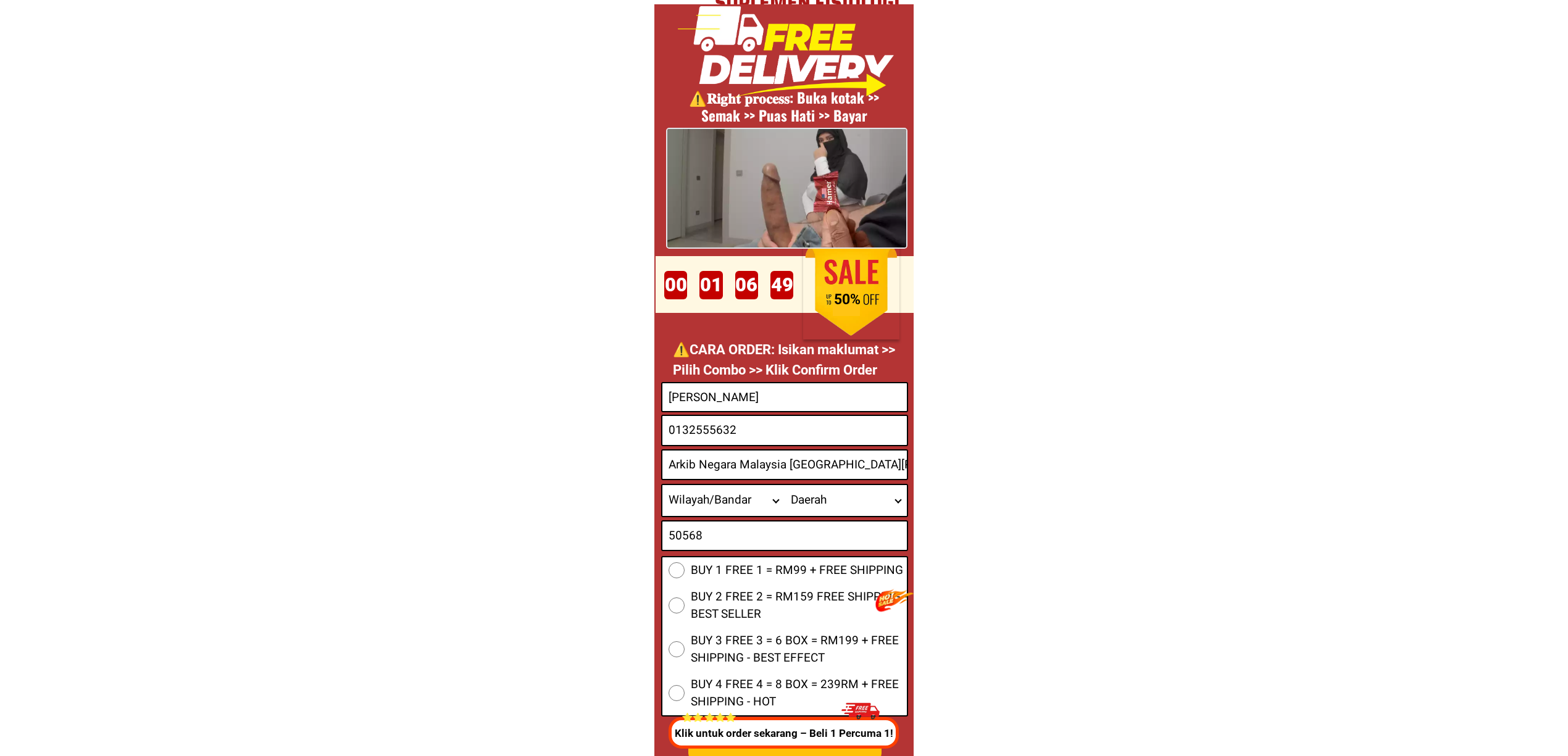
click at [747, 500] on select "Wilayah/[GEOGRAPHIC_DATA] [GEOGRAPHIC_DATA] [GEOGRAPHIC_DATA] [GEOGRAPHIC_DATA]…" at bounding box center [724, 501] width 123 height 31
click at [716, 495] on select "Wilayah/[GEOGRAPHIC_DATA] [GEOGRAPHIC_DATA] [GEOGRAPHIC_DATA] [GEOGRAPHIC_DATA]…" at bounding box center [724, 501] width 123 height 31
select select "60_R2939672"
click at [662, 485] on select "Wilayah/[GEOGRAPHIC_DATA] [GEOGRAPHIC_DATA] [GEOGRAPHIC_DATA] [GEOGRAPHIC_DATA]…" at bounding box center [724, 501] width 123 height 31
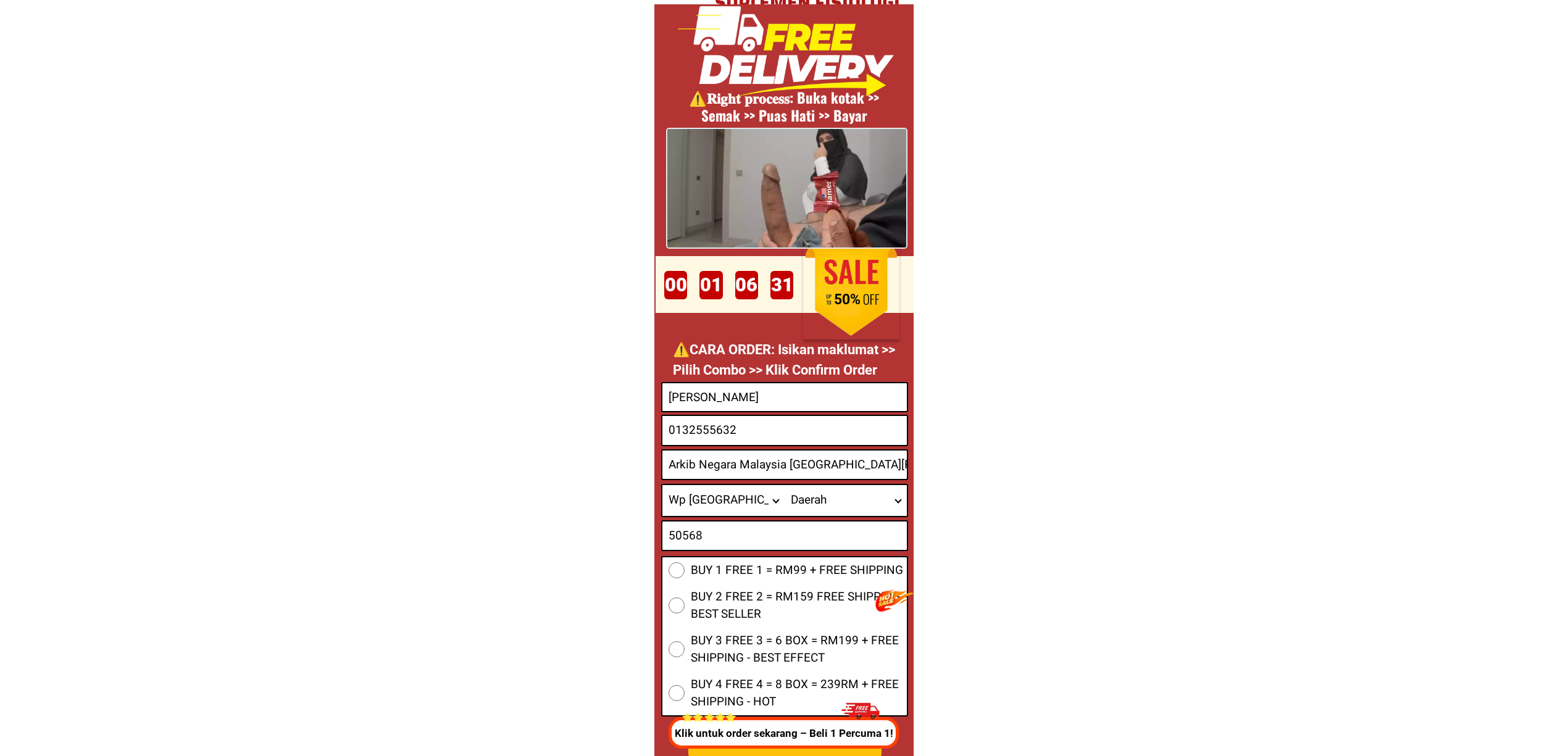
click at [852, 458] on input "Arkib Negara Malaysia [GEOGRAPHIC_DATA][PERSON_NAME] Komplek Kerajaan 50568" at bounding box center [784, 465] width 244 height 29
type input "Arkib Negara Malaysia [GEOGRAPHIC_DATA][PERSON_NAME] Komplek Kerajaan 50568"
click at [809, 516] on div "Wilayah/Bandar Johor Kedah Kelantan Melaka Negeri Sembilan Pahang Penang Perak …" at bounding box center [785, 501] width 247 height 33
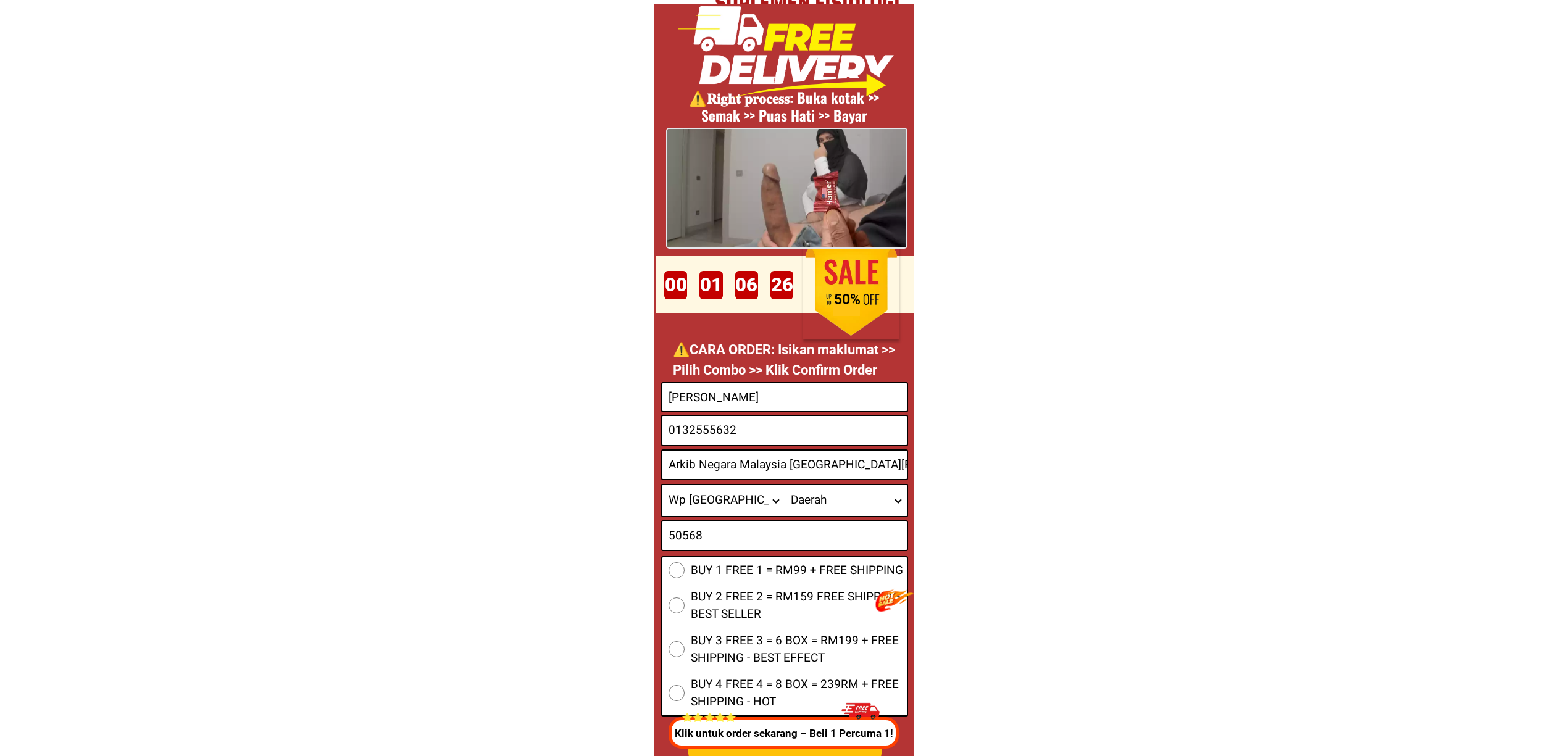
click at [799, 502] on select "Daerah Ampang Cheras Hulu Langat Kepong Kota Damansara Kuala Lumpur Segambut Wa…" at bounding box center [846, 501] width 123 height 31
click at [868, 458] on input "Arkib Negara Malaysia Jln Tuanku Abdul Halim Komplek Kerajaan 50568" at bounding box center [784, 465] width 244 height 29
click at [811, 497] on select "Daerah Ampang Cheras Hulu Langat Kepong Kota Damansara Kuala Lumpur Segambut Wa…" at bounding box center [846, 501] width 123 height 31
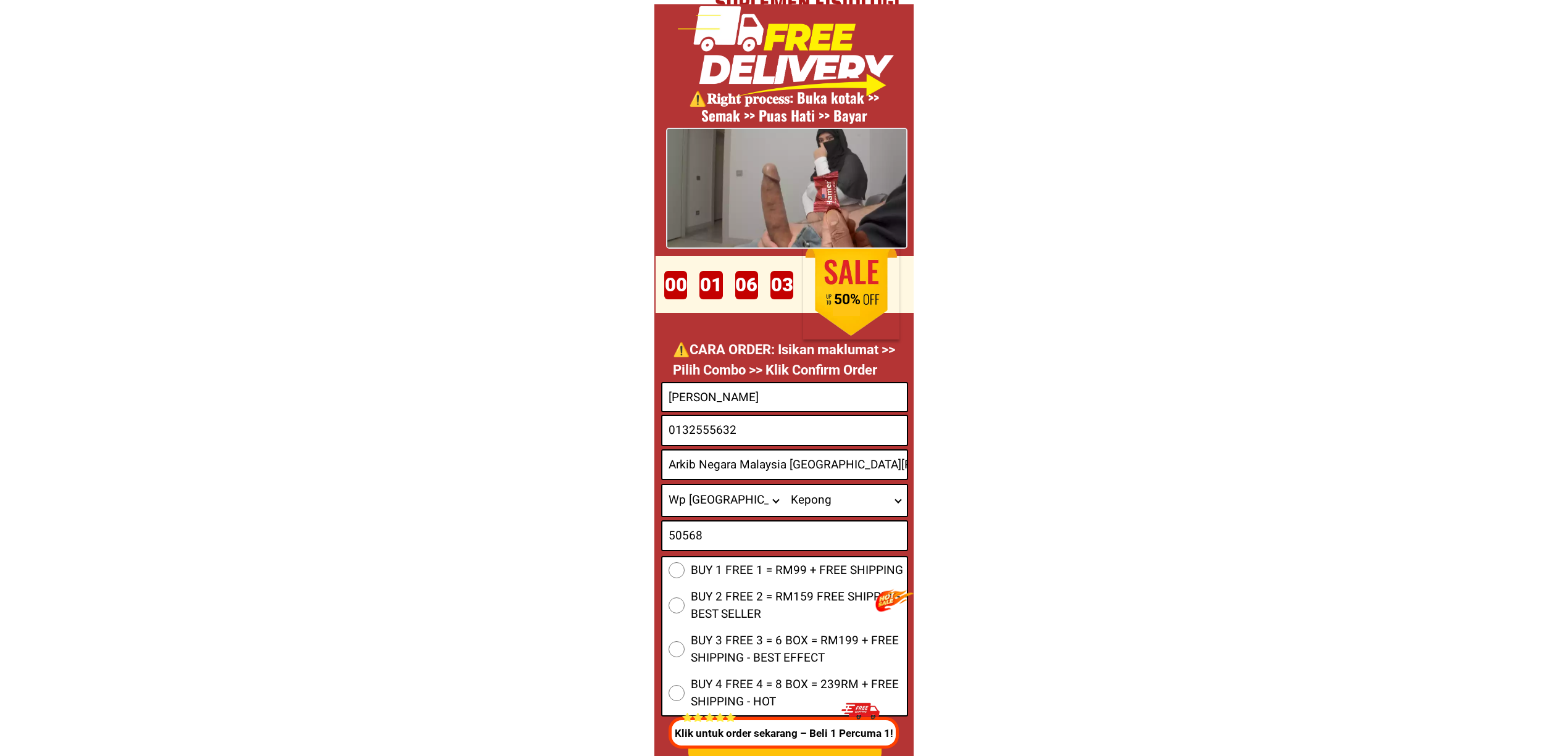
select select "60R_R000237"
click at [785, 485] on select "Daerah Ampang Cheras Hulu Langat Kepong Kota Damansara Kuala Lumpur Segambut Wa…" at bounding box center [846, 501] width 123 height 31
click at [759, 467] on input "Arkib Negara Malaysia Jln Tuanku Abdul Halim Komplek Kerajaan 50568" at bounding box center [784, 465] width 244 height 29
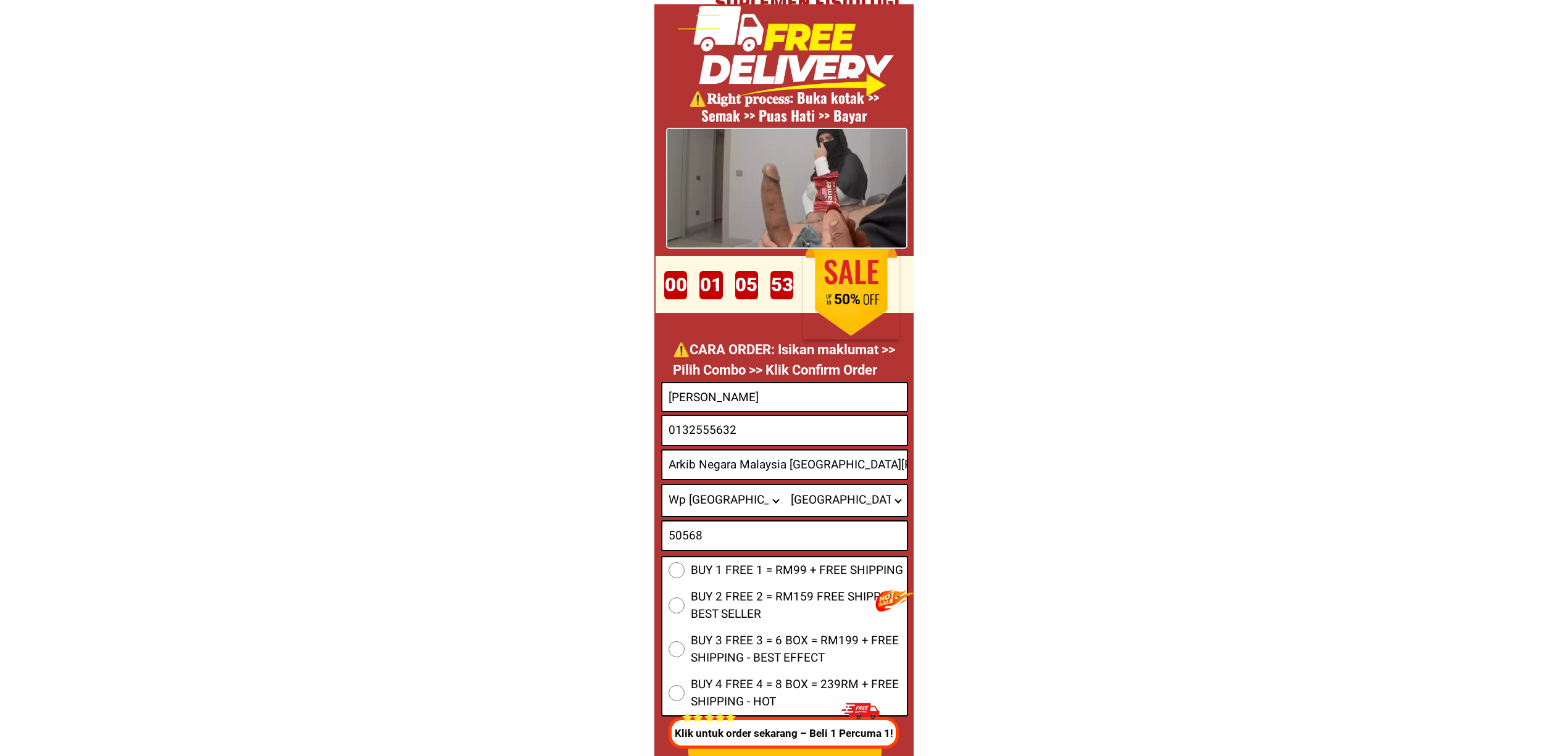
click at [863, 506] on select "Daerah Ampang Cheras Hulu Langat Kepong Kota Damansara Kuala Lumpur Segambut Wa…" at bounding box center [846, 501] width 123 height 31
click at [785, 485] on select "Daerah Ampang Cheras Hulu Langat Kepong Kota Damansara Kuala Lumpur Segambut Wa…" at bounding box center [846, 501] width 123 height 31
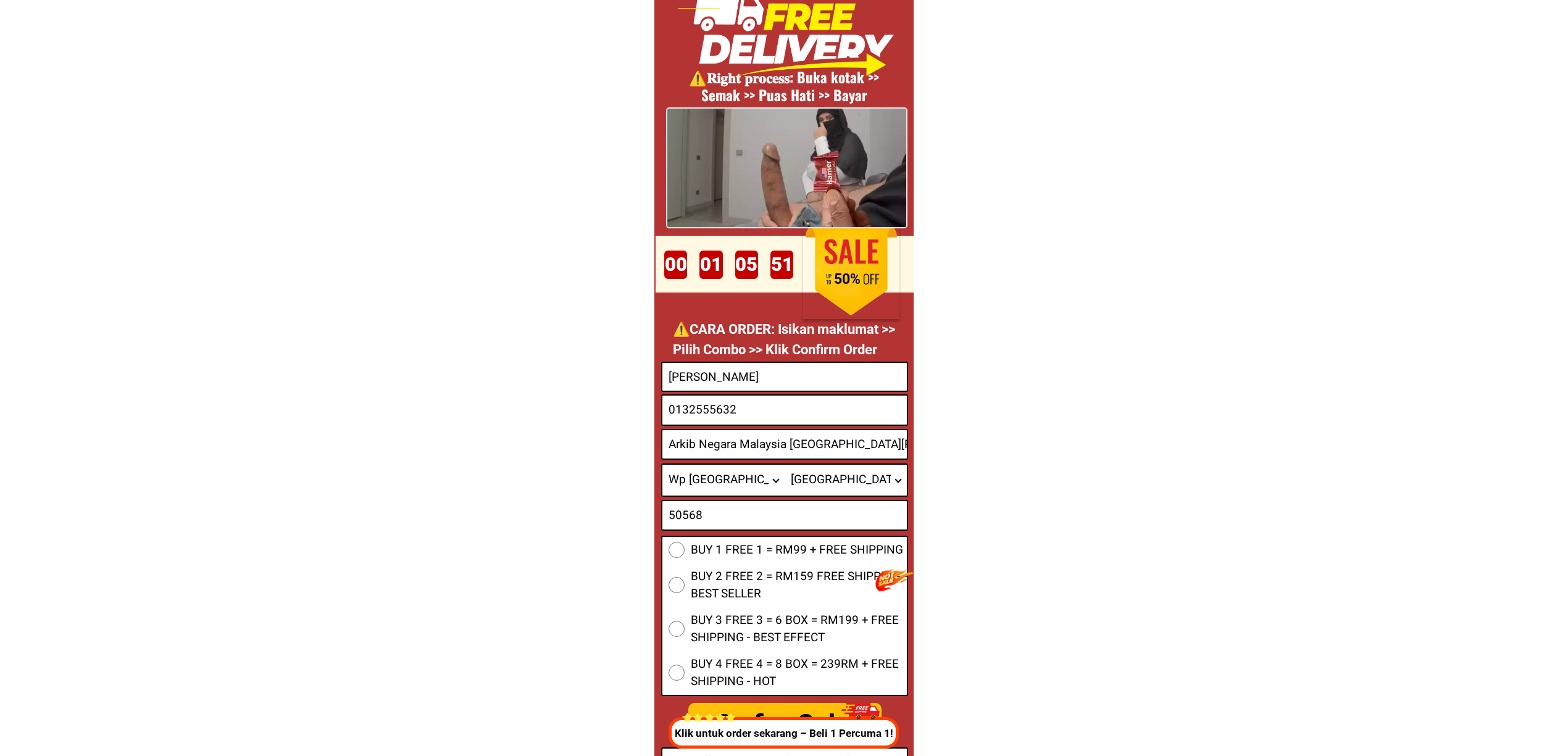
scroll to position [4672, 0]
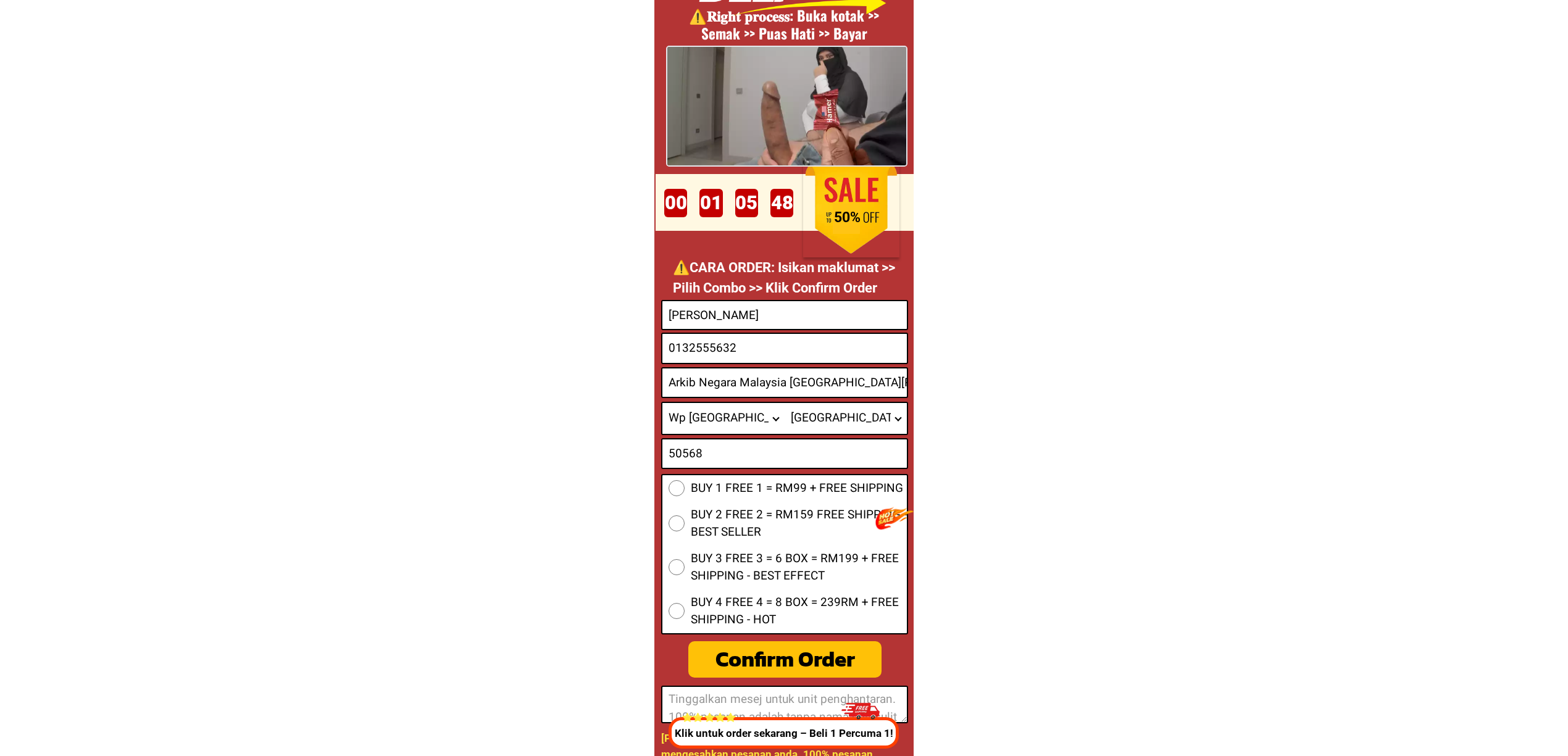
click at [722, 500] on div "BUY 1 FREE 1 = RM99 + FREE SHIPPING BUY 2 FREE 2 = RM159 FREE SHIPPING - BEST S…" at bounding box center [785, 555] width 247 height 161
click at [702, 480] on span "BUY 1 FREE 1 = RM99 + FREE SHIPPING" at bounding box center [797, 489] width 213 height 18
click at [685, 481] on input "BUY 1 FREE 1 = RM99 + FREE SHIPPING" at bounding box center [677, 489] width 16 height 16
click at [818, 661] on div "Confirm Order" at bounding box center [786, 659] width 194 height 33
radio input "true"
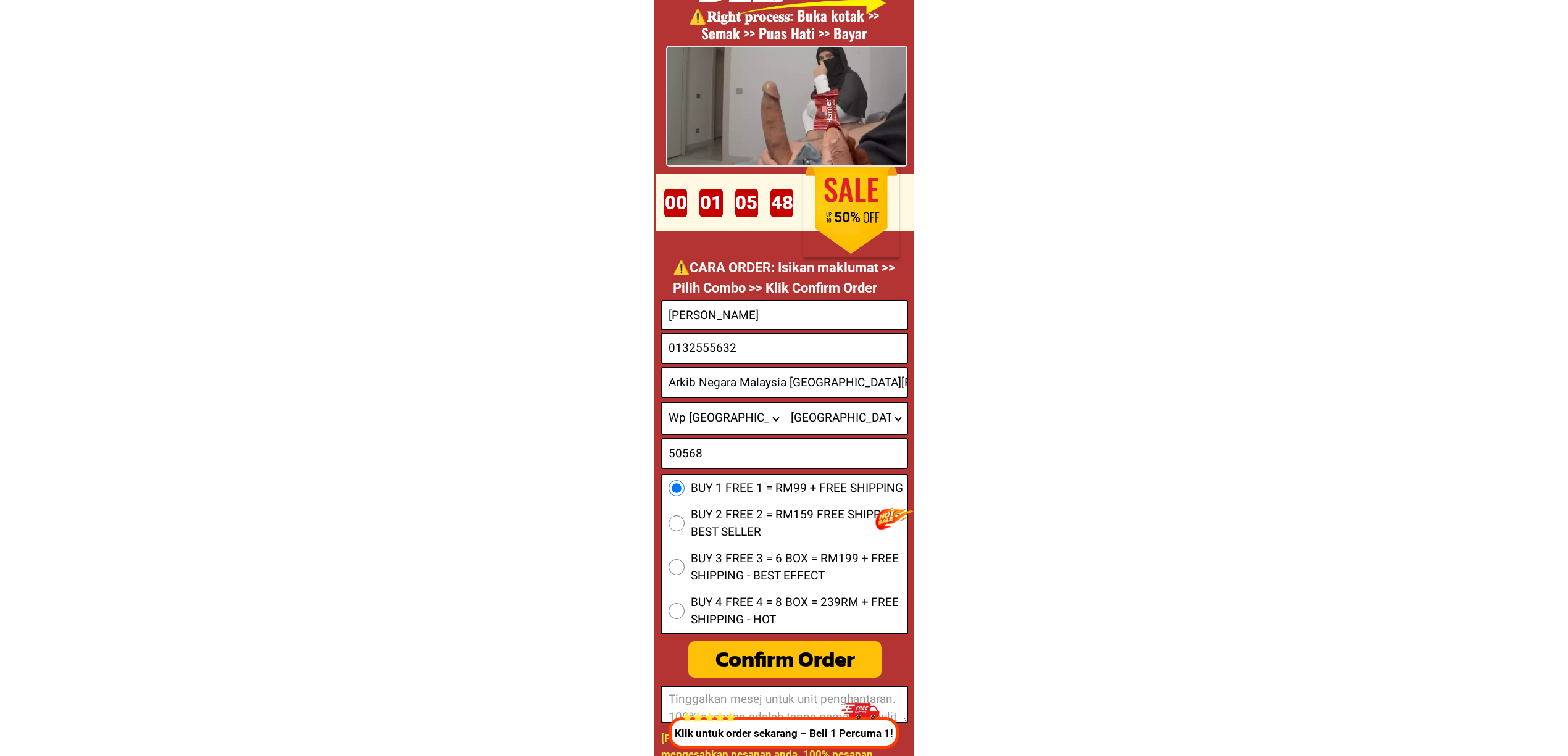
type input "50568"
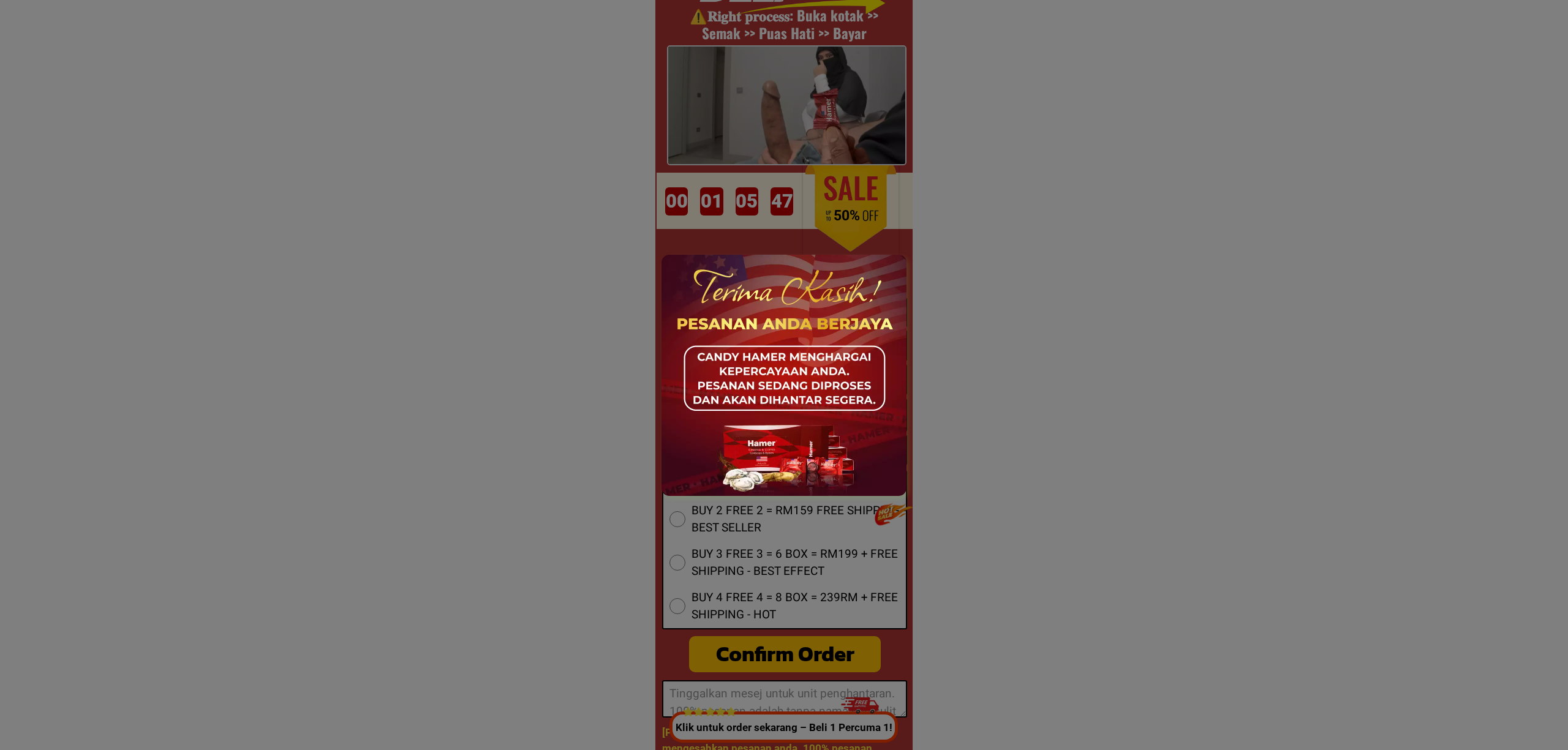
click at [1071, 370] on div at bounding box center [784, 375] width 1568 height 750
